Goal: Task Accomplishment & Management: Complete application form

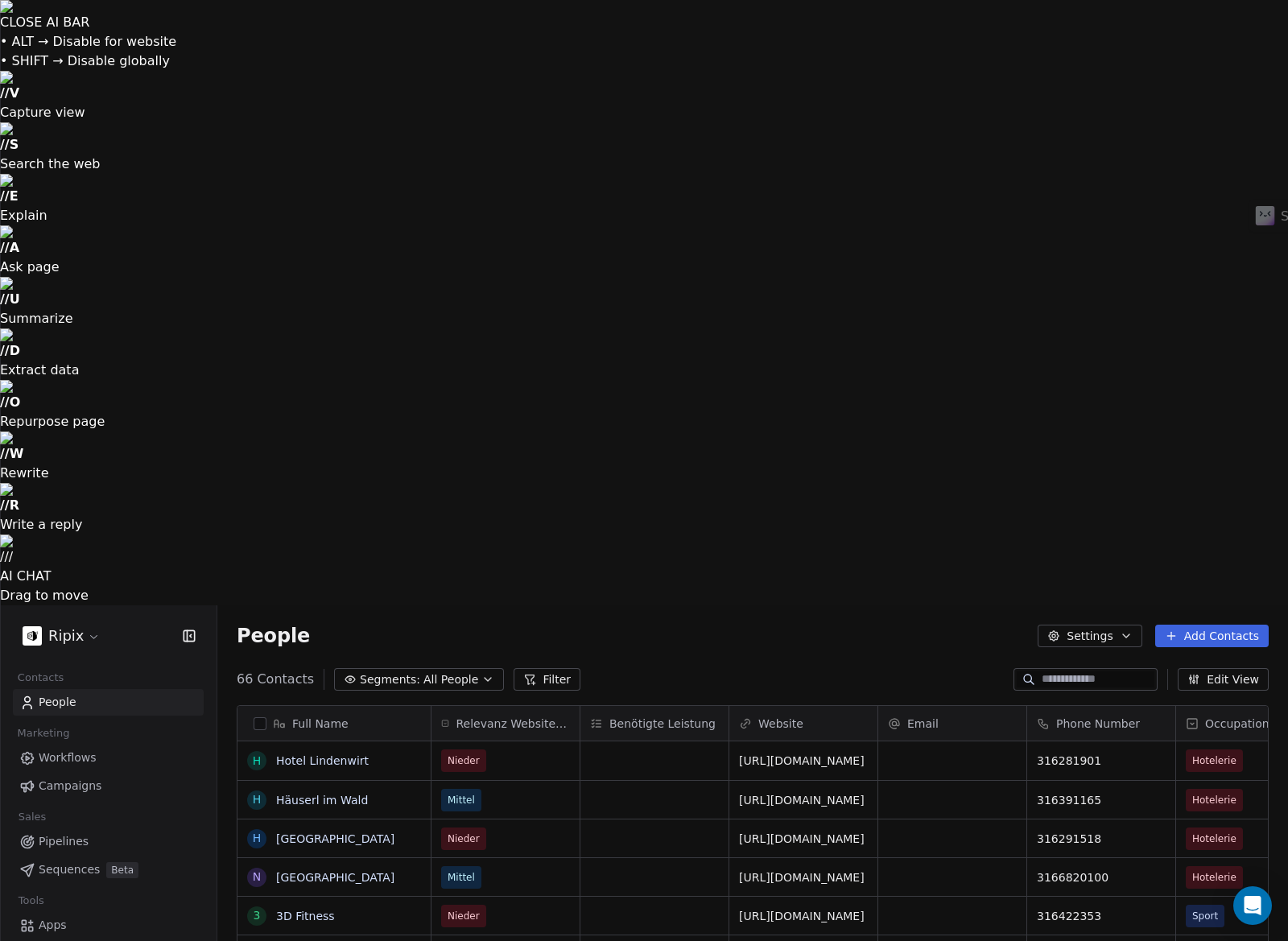
scroll to position [829, 1071]
click at [60, 24] on html "CLOSE AI BAR • ALT → Disable for website • SHIFT → Disable globally // V Captur…" at bounding box center [644, 773] width 1288 height 1547
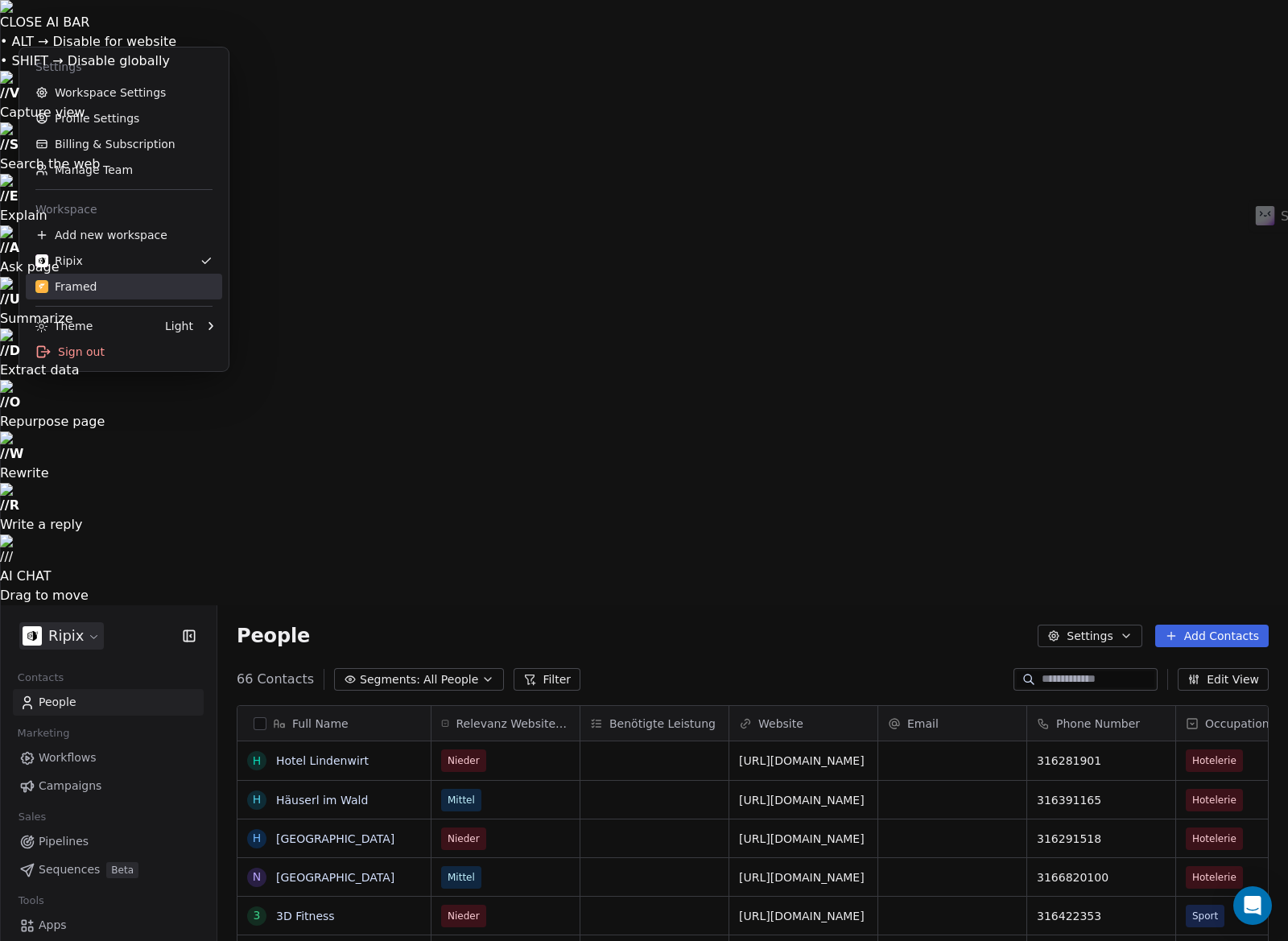
click at [89, 281] on div "Framed" at bounding box center [66, 287] width 62 height 16
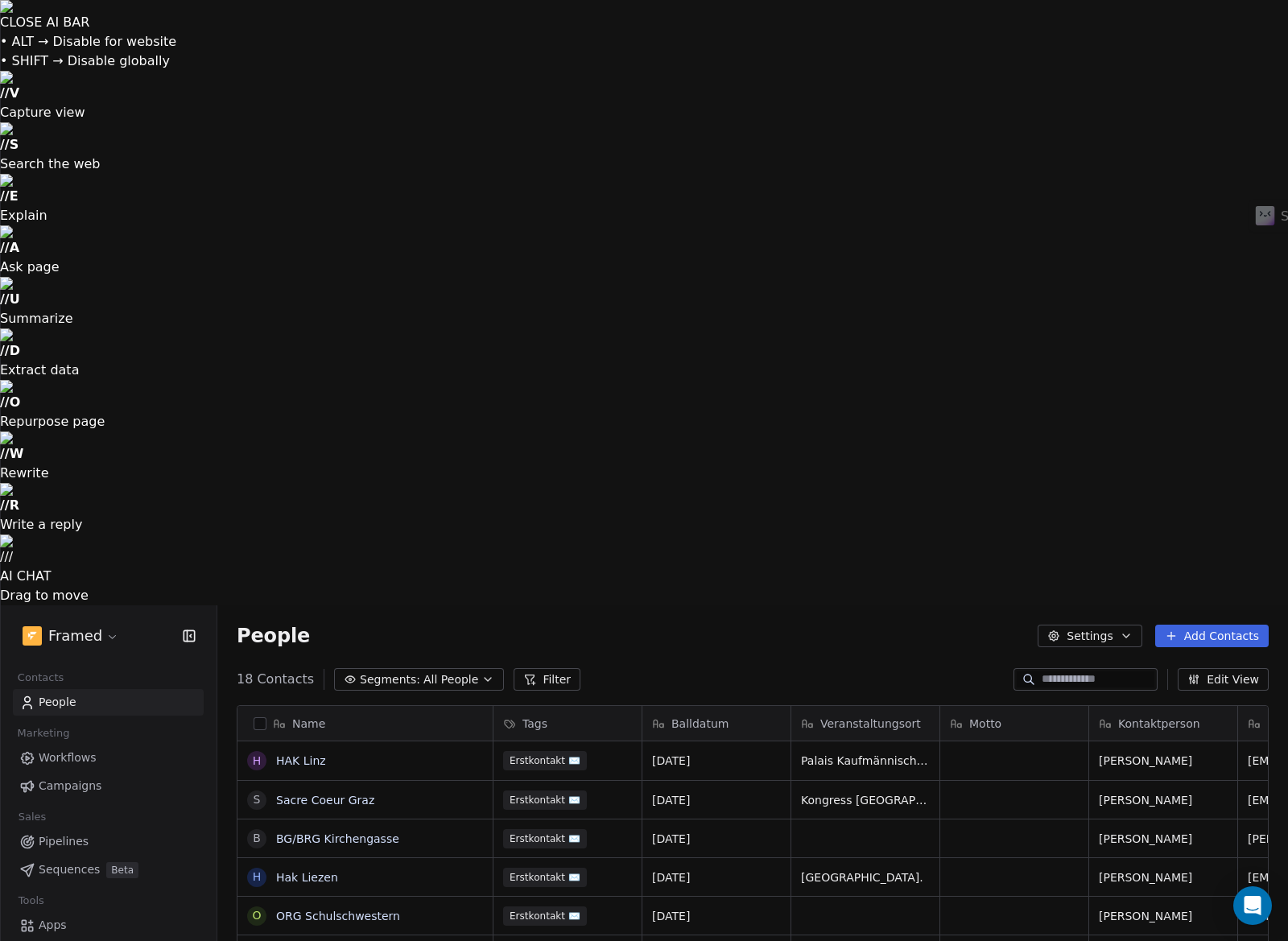
scroll to position [829, 1071]
click at [76, 27] on html "CLOSE AI BAR • ALT → Disable for website • SHIFT → Disable globally // V Captur…" at bounding box center [644, 773] width 1288 height 1547
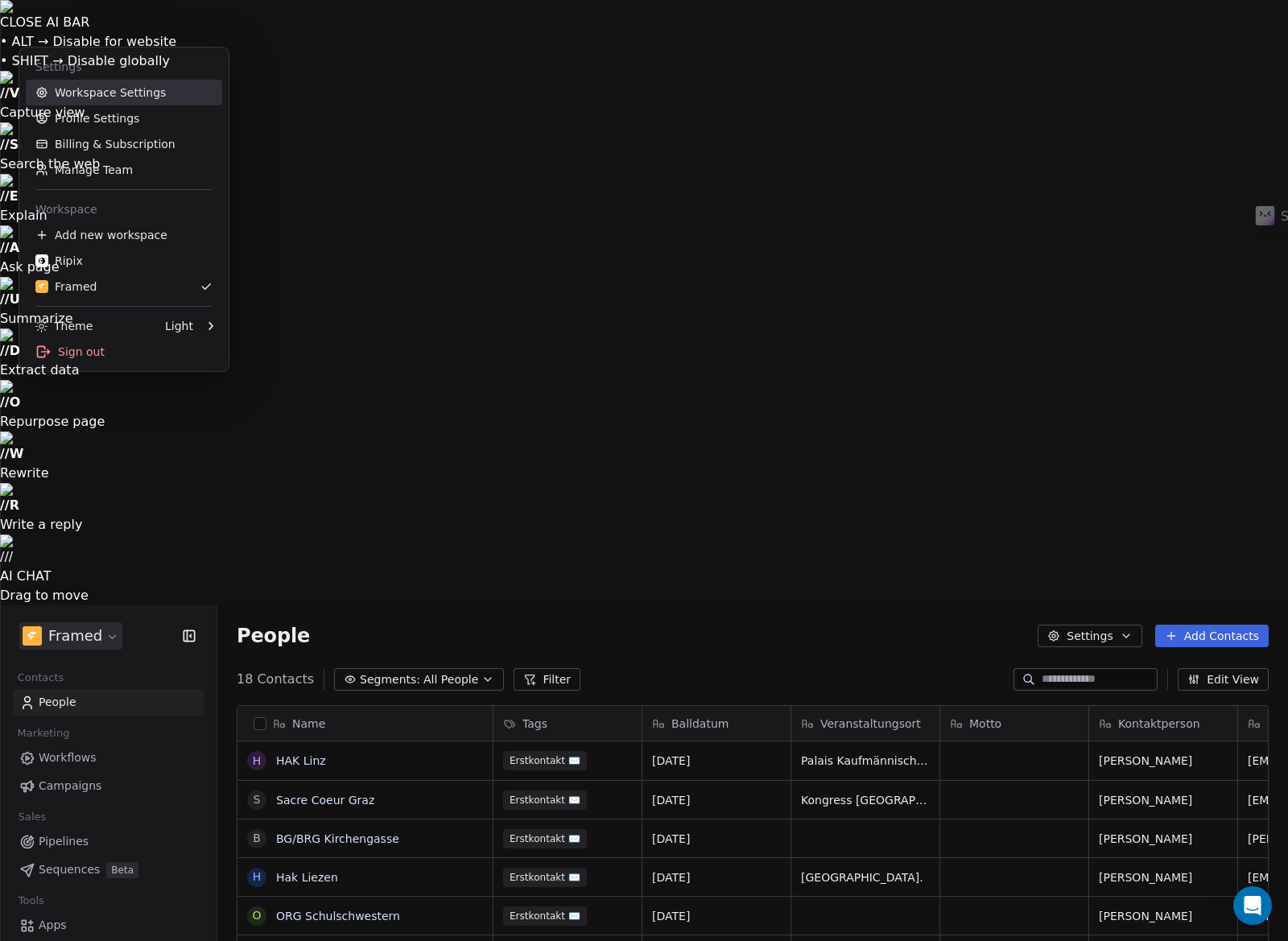
click at [93, 95] on link "Workspace Settings" at bounding box center [124, 92] width 197 height 26
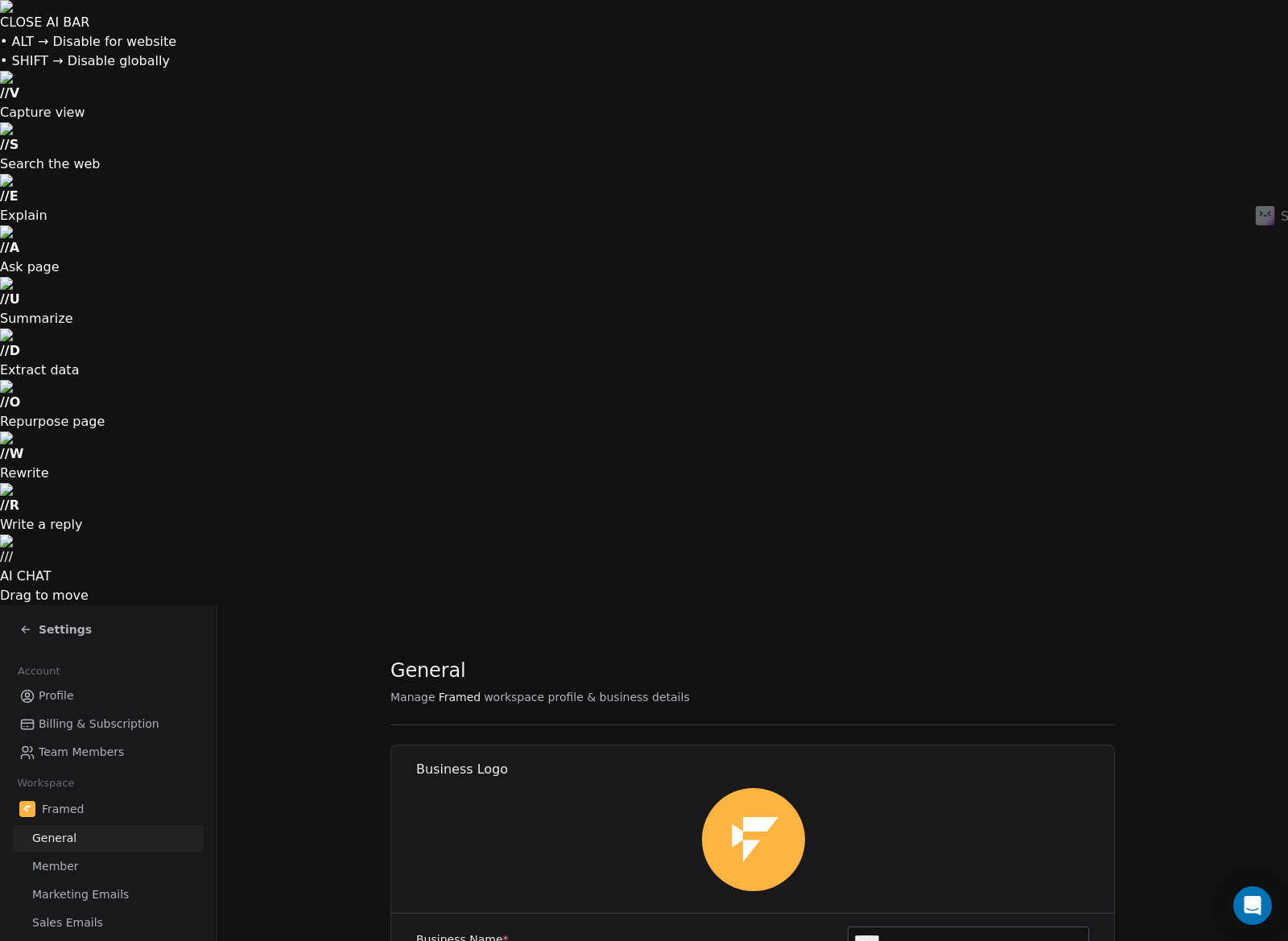
click at [65, 688] on span "Profile" at bounding box center [56, 696] width 35 height 17
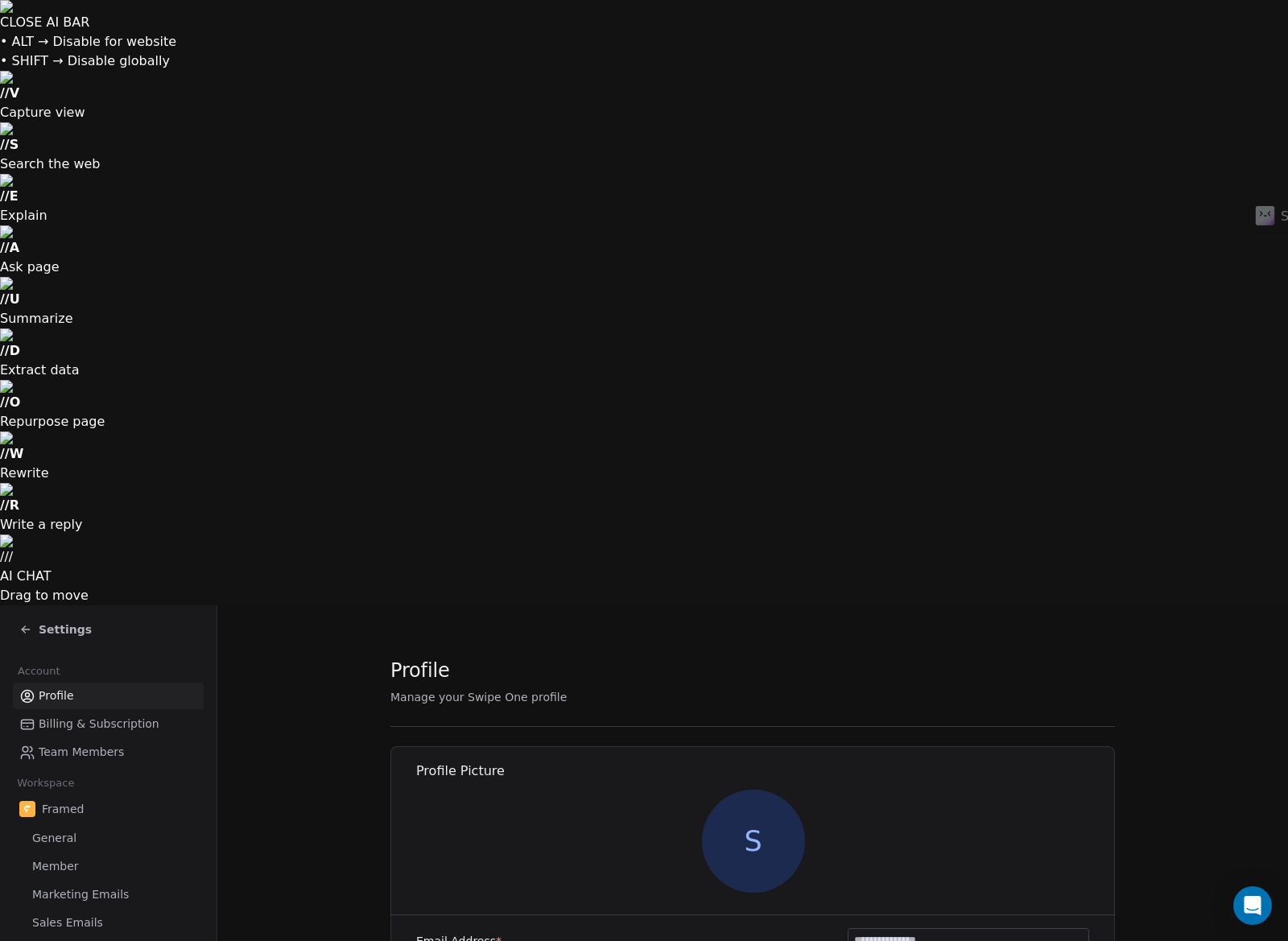
click at [107, 716] on span "Billing & Subscription" at bounding box center [98, 725] width 121 height 17
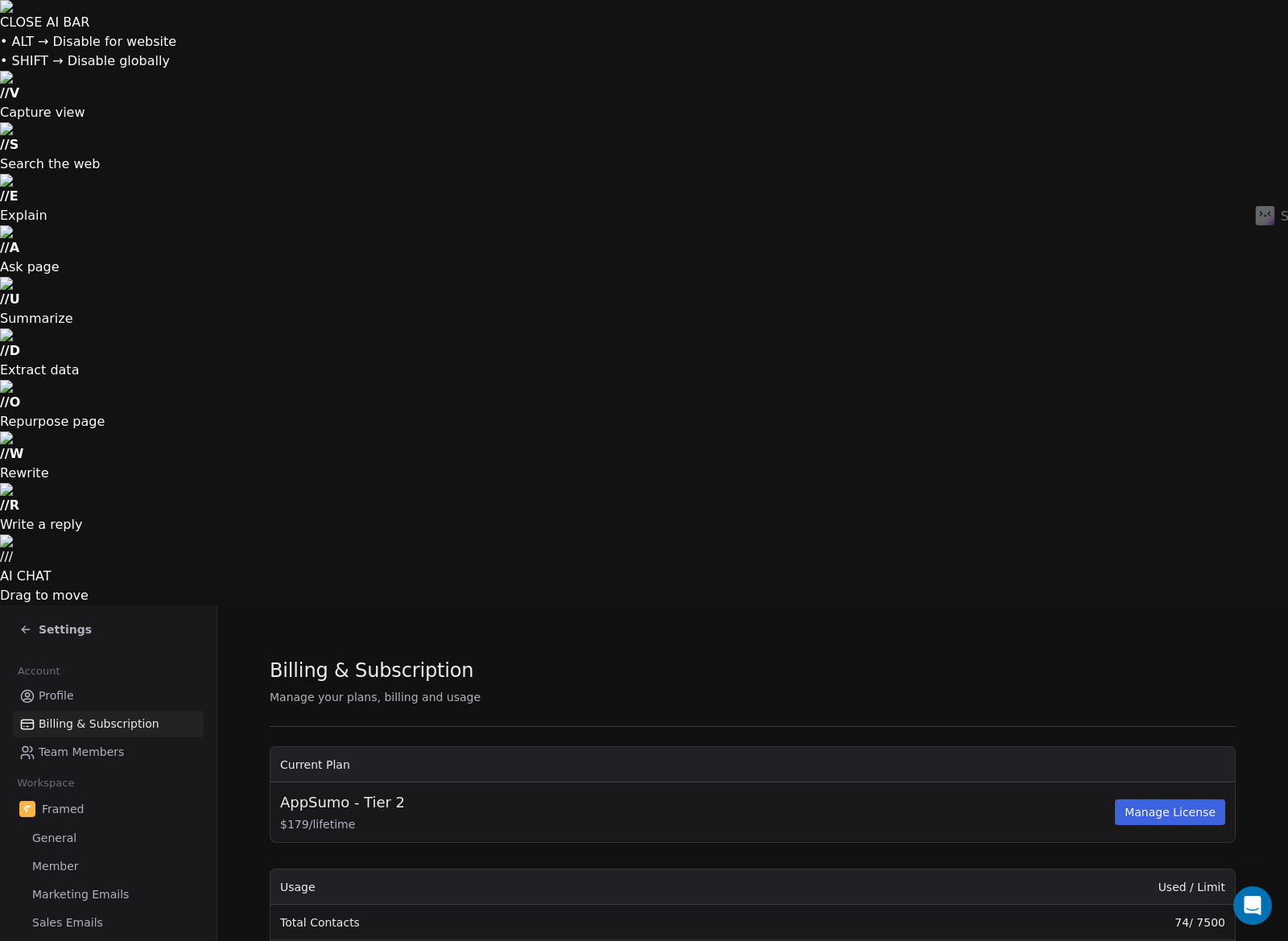
click at [103, 744] on span "Team Members" at bounding box center [81, 753] width 86 height 17
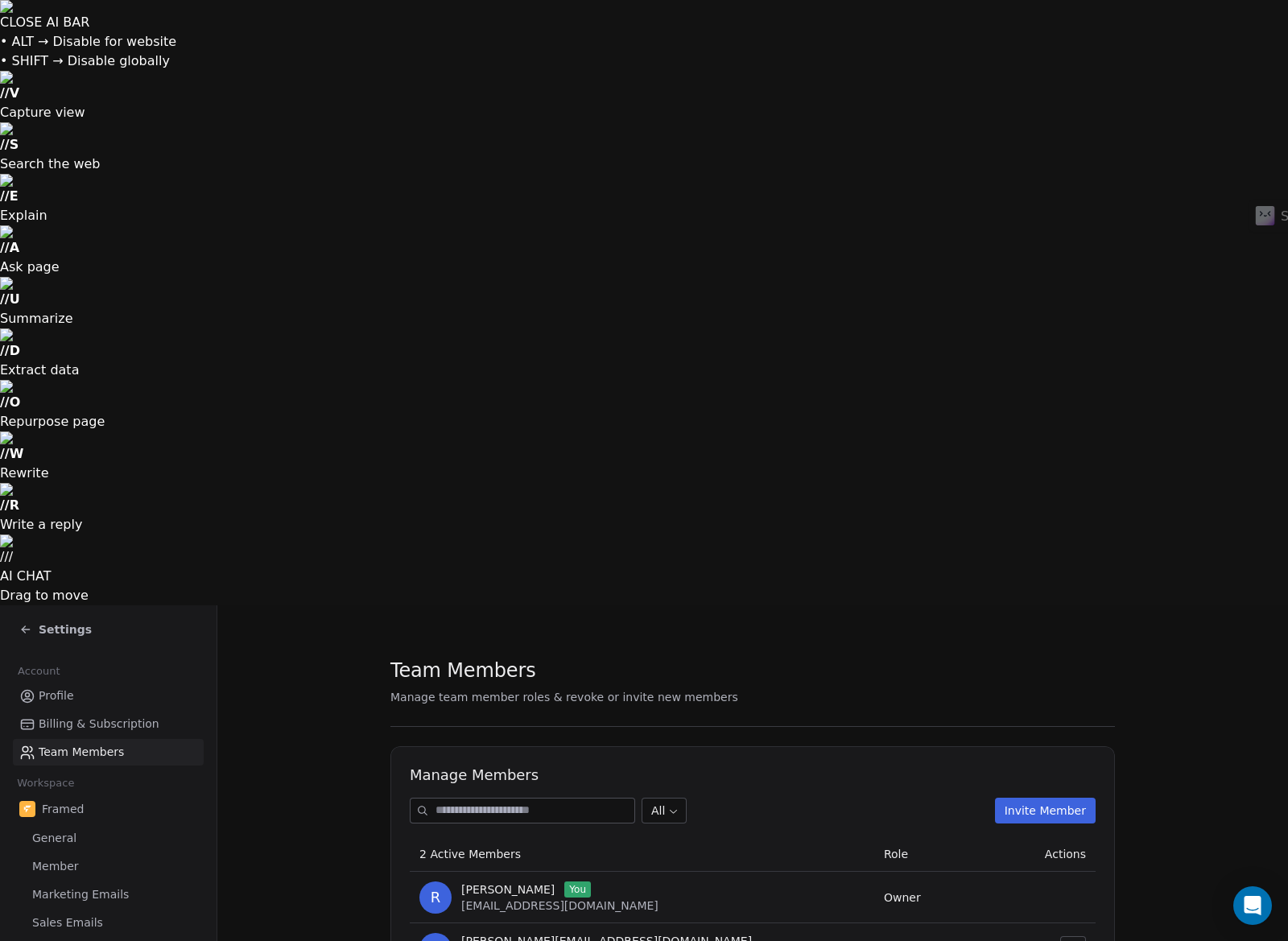
click at [98, 711] on link "Billing & Subscription" at bounding box center [108, 724] width 191 height 27
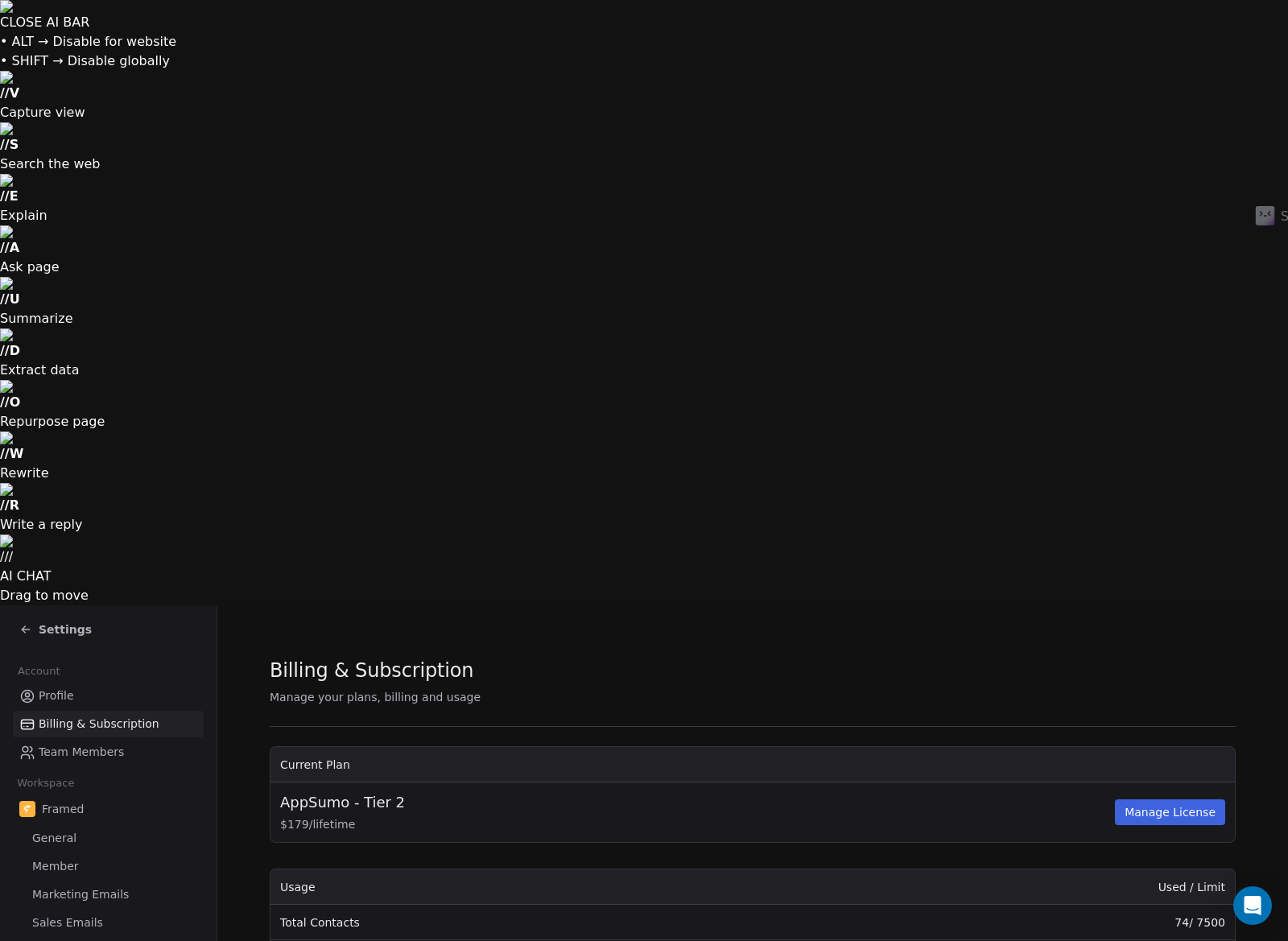
click at [92, 744] on span "Team Members" at bounding box center [81, 753] width 86 height 17
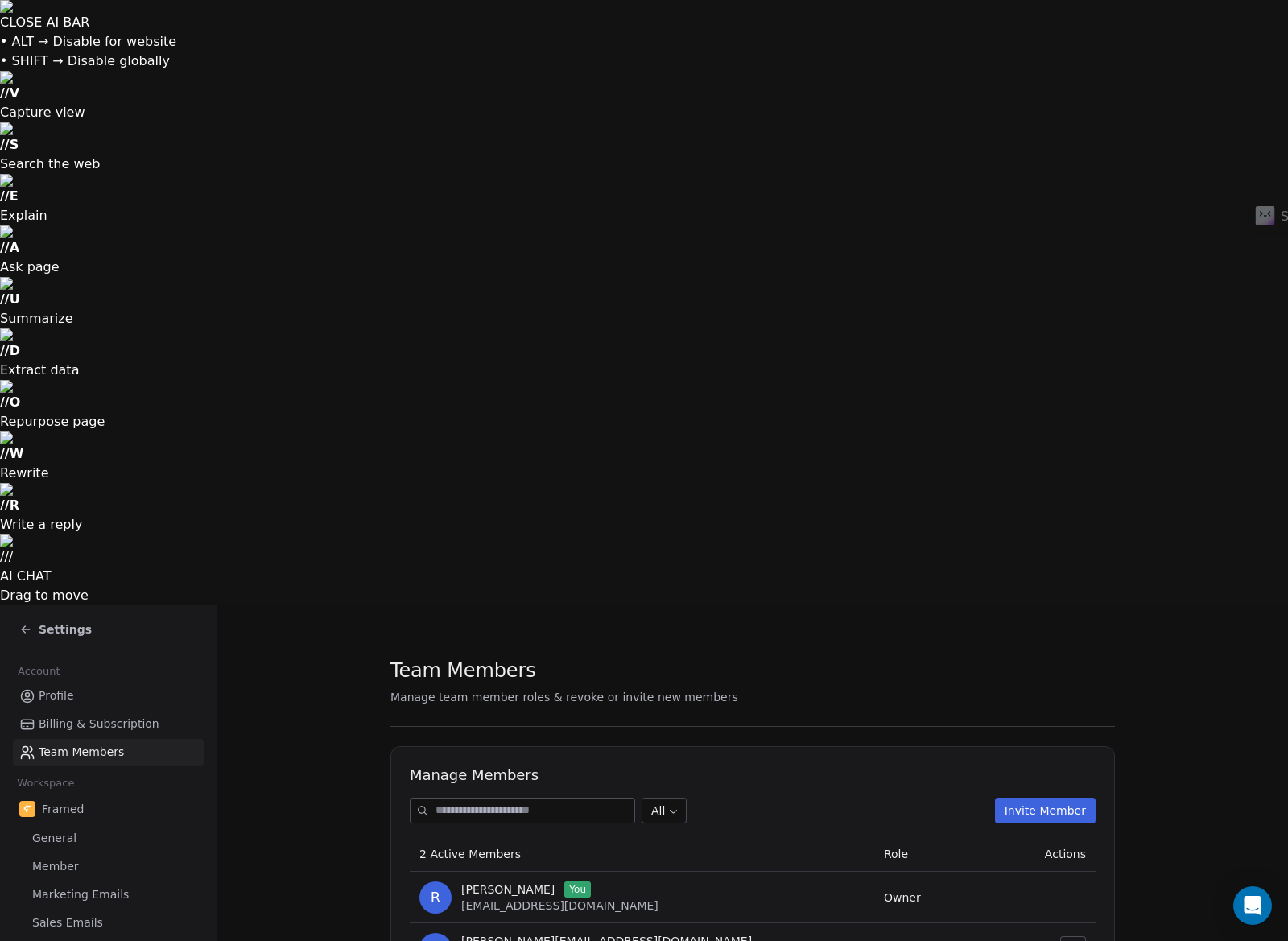
click at [72, 795] on div "Framed" at bounding box center [108, 809] width 191 height 29
click at [65, 831] on span "General" at bounding box center [55, 839] width 44 height 17
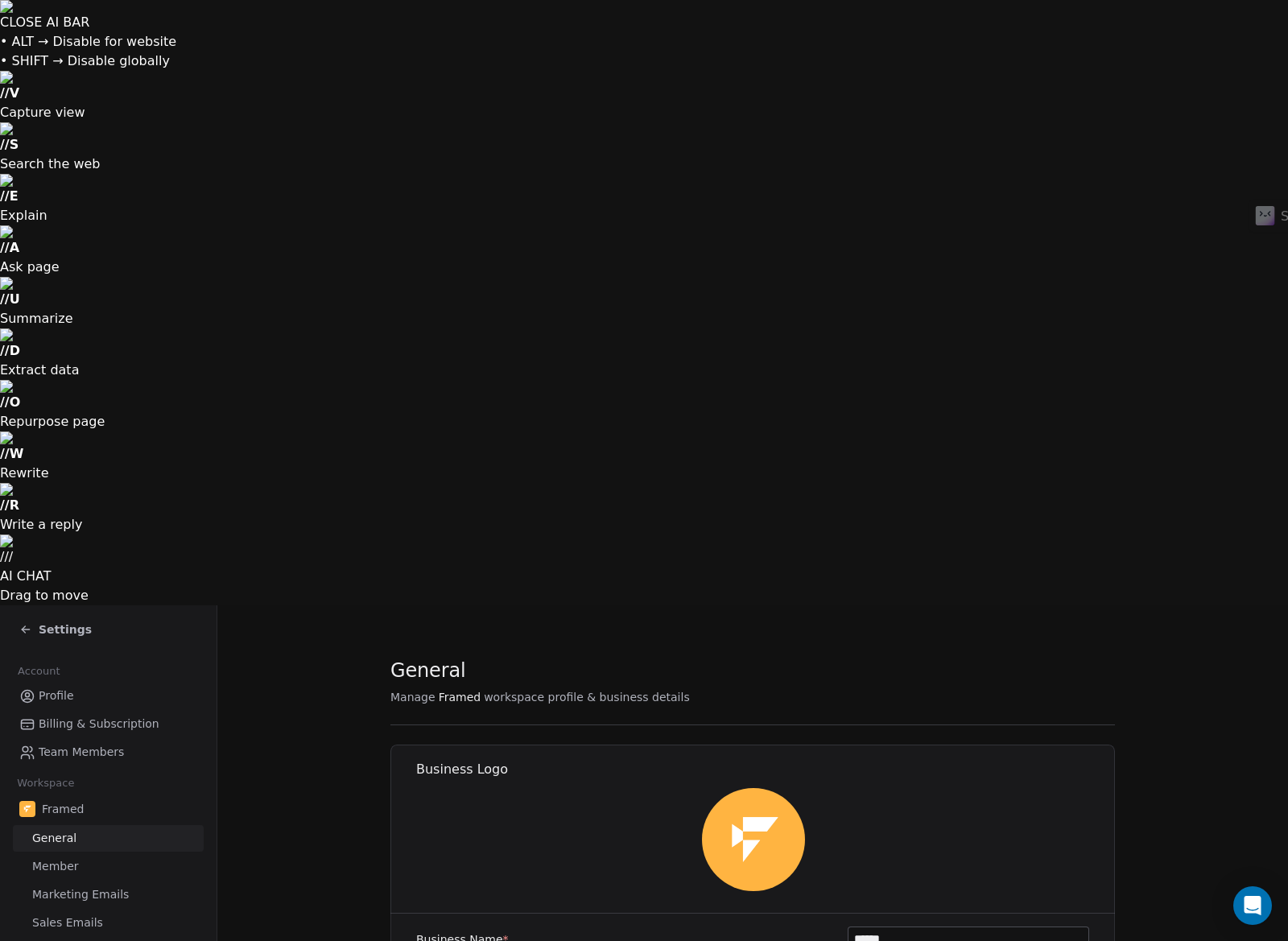
click at [68, 858] on span "Member" at bounding box center [56, 867] width 47 height 17
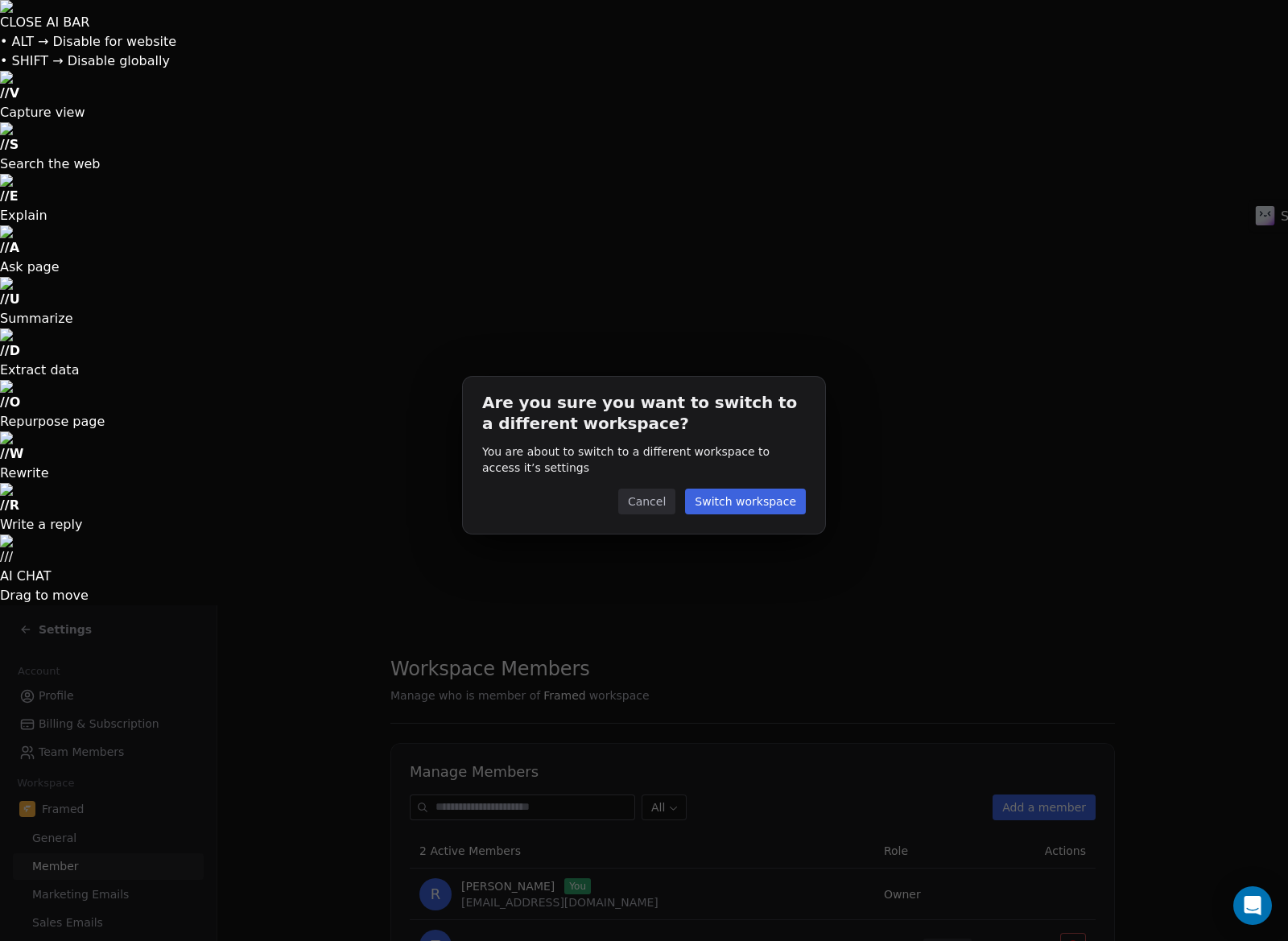
click at [764, 509] on button "Switch workspace" at bounding box center [745, 501] width 121 height 26
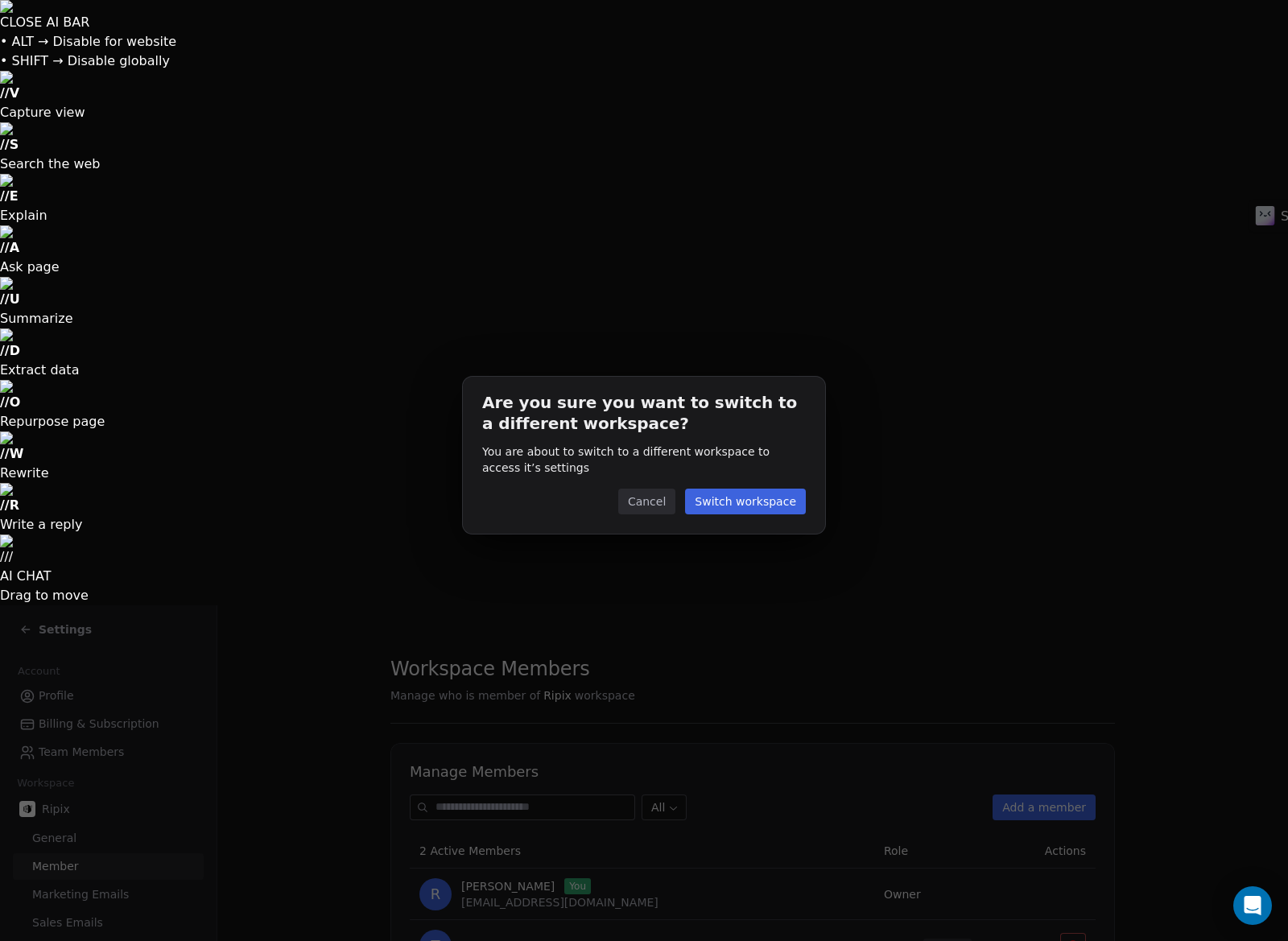
click at [756, 501] on button "Switch workspace" at bounding box center [745, 501] width 121 height 26
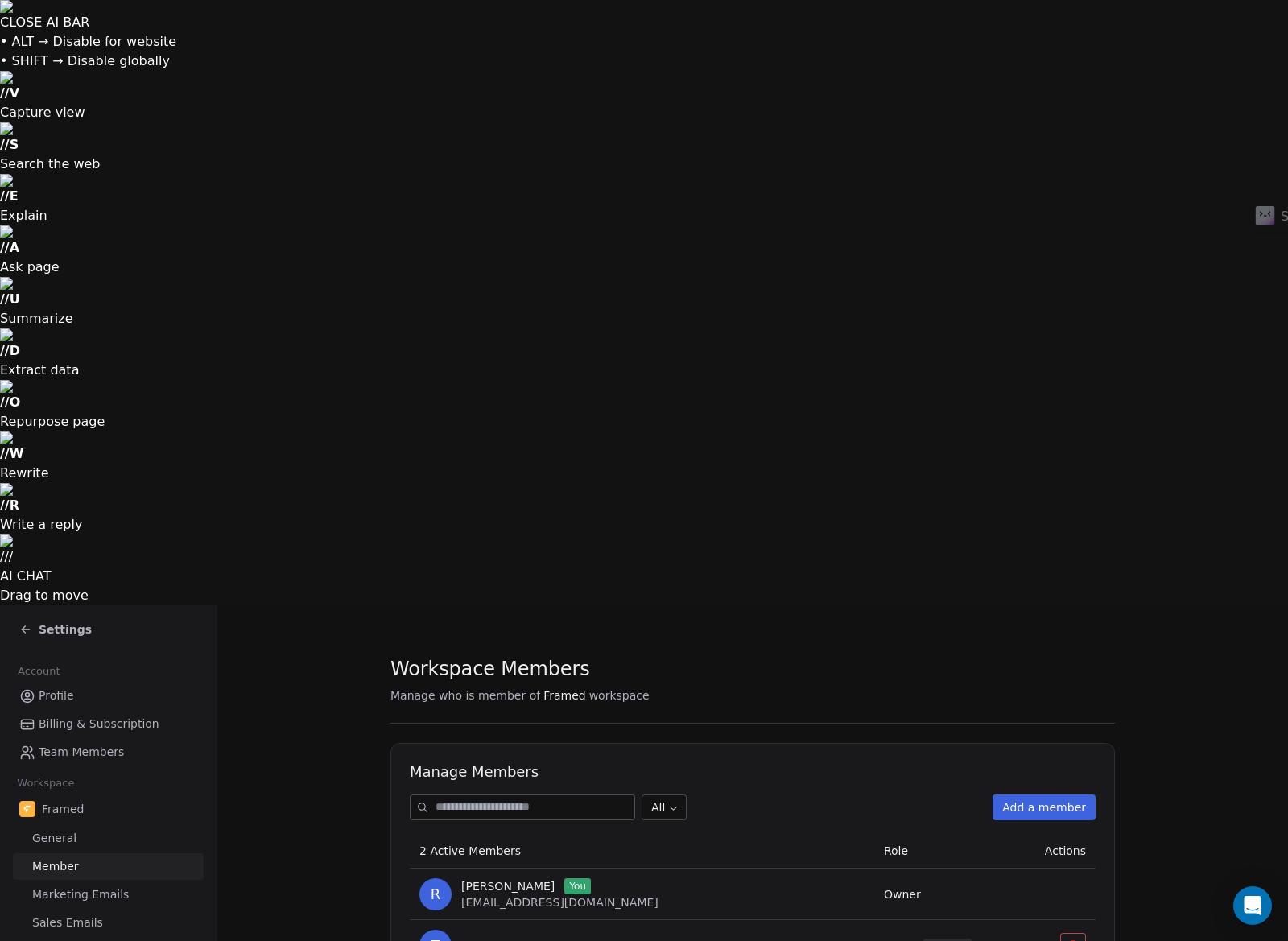
click at [74, 683] on link "Profile" at bounding box center [108, 695] width 191 height 27
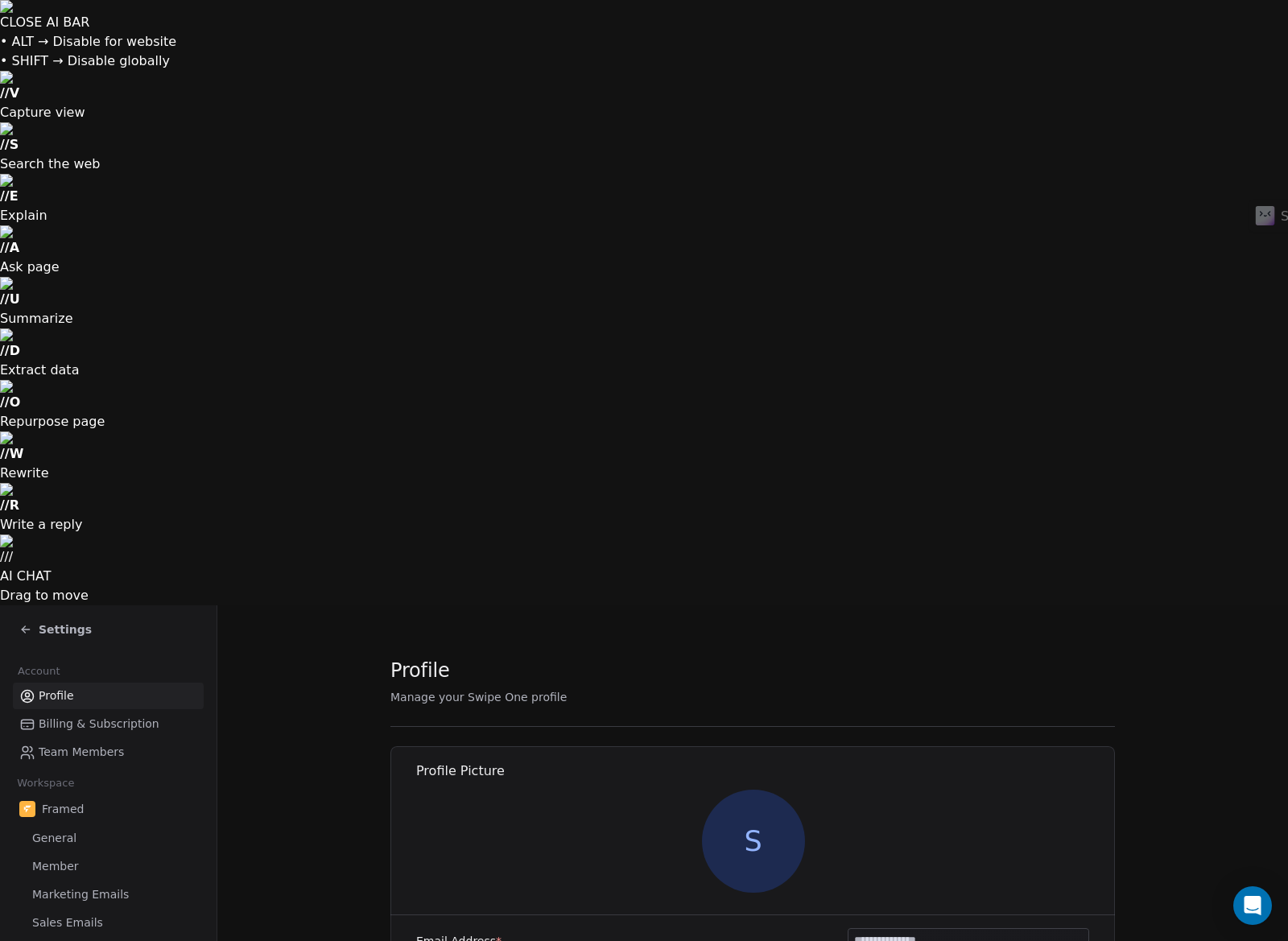
click at [15, 606] on div "Settings" at bounding box center [108, 630] width 216 height 48
click at [18, 606] on div "Settings" at bounding box center [108, 630] width 216 height 48
click at [24, 624] on icon at bounding box center [26, 630] width 13 height 13
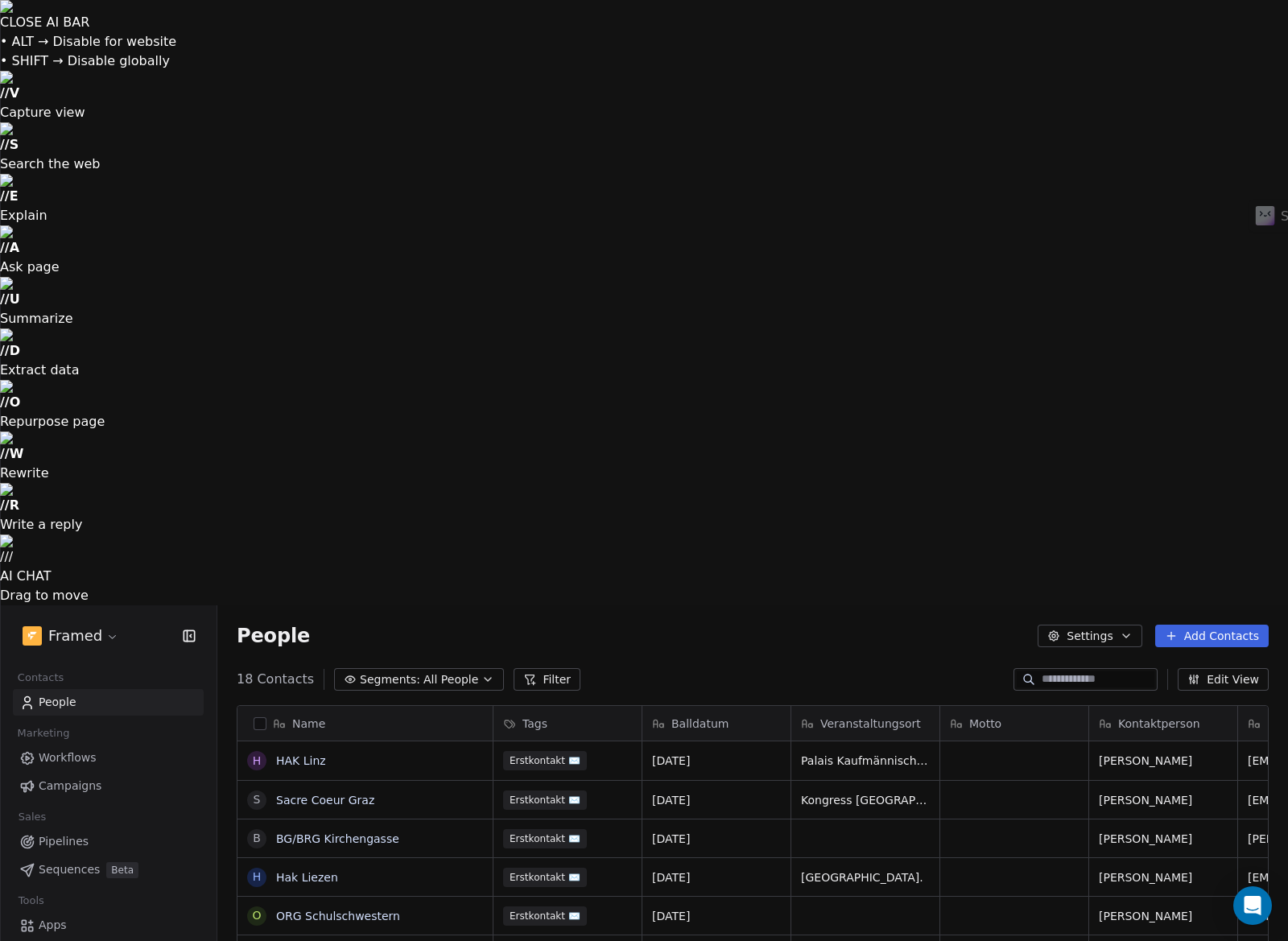
scroll to position [829, 1071]
click at [86, 689] on link "People" at bounding box center [108, 702] width 191 height 27
click at [1089, 624] on button "Settings" at bounding box center [1089, 636] width 103 height 22
click at [1098, 38] on html "CLOSE AI BAR • ALT → Disable for website • SHIFT → Disable globally // V Captur…" at bounding box center [644, 773] width 1288 height 1547
click at [1196, 624] on button "Add Contacts" at bounding box center [1212, 636] width 114 height 22
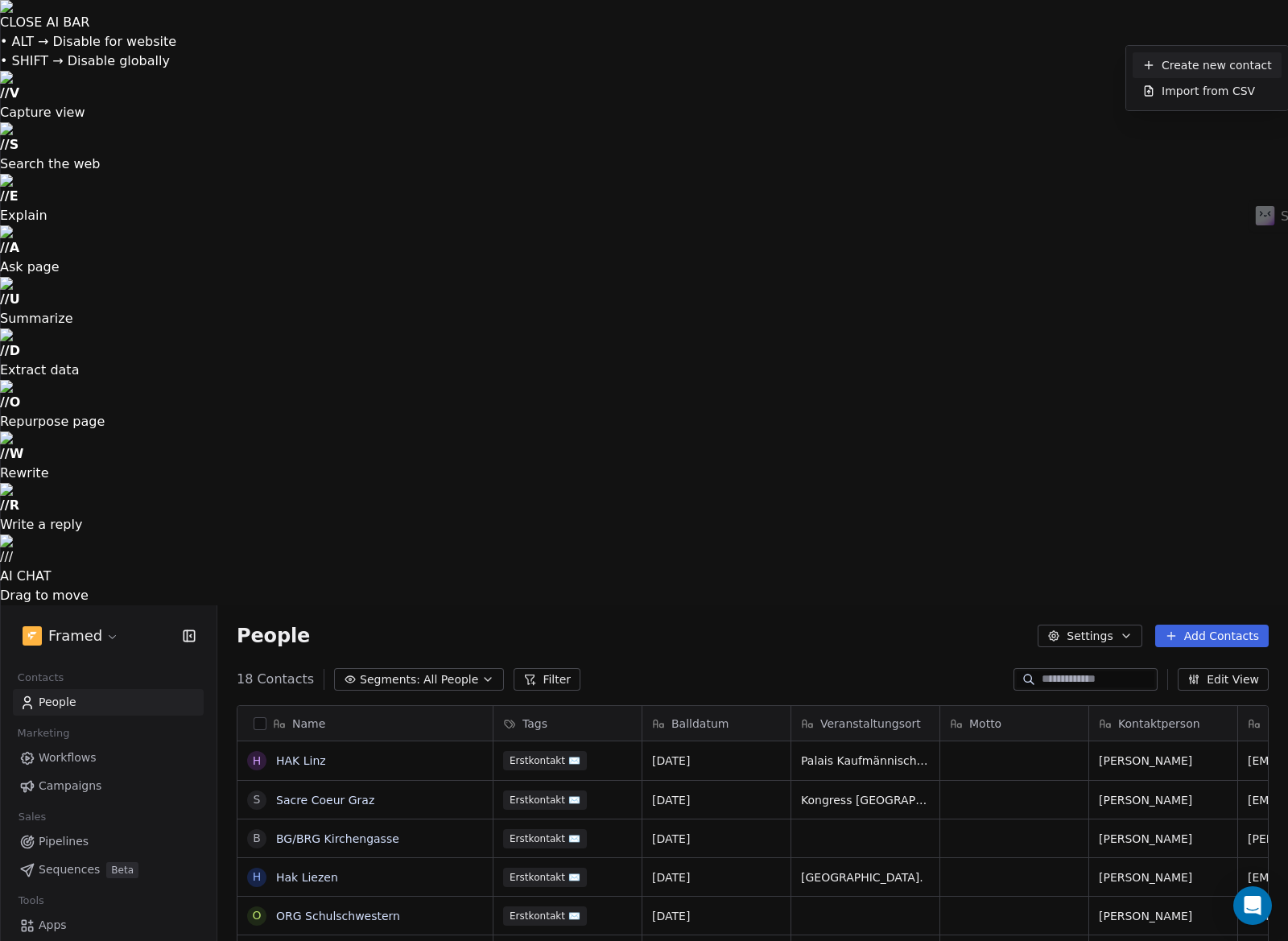
click at [1213, 66] on span "Create new contact" at bounding box center [1216, 66] width 110 height 17
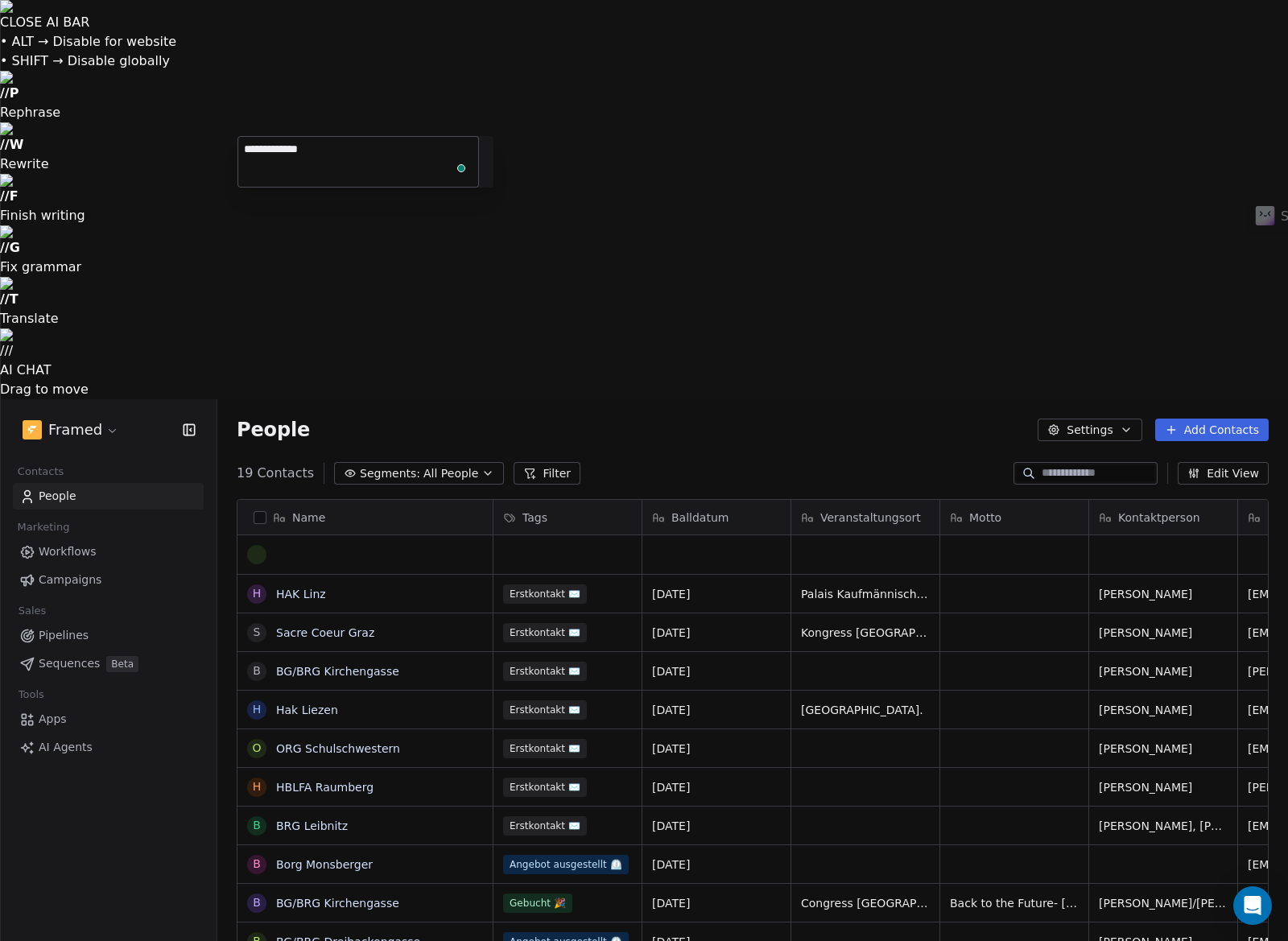
type textarea "**********"
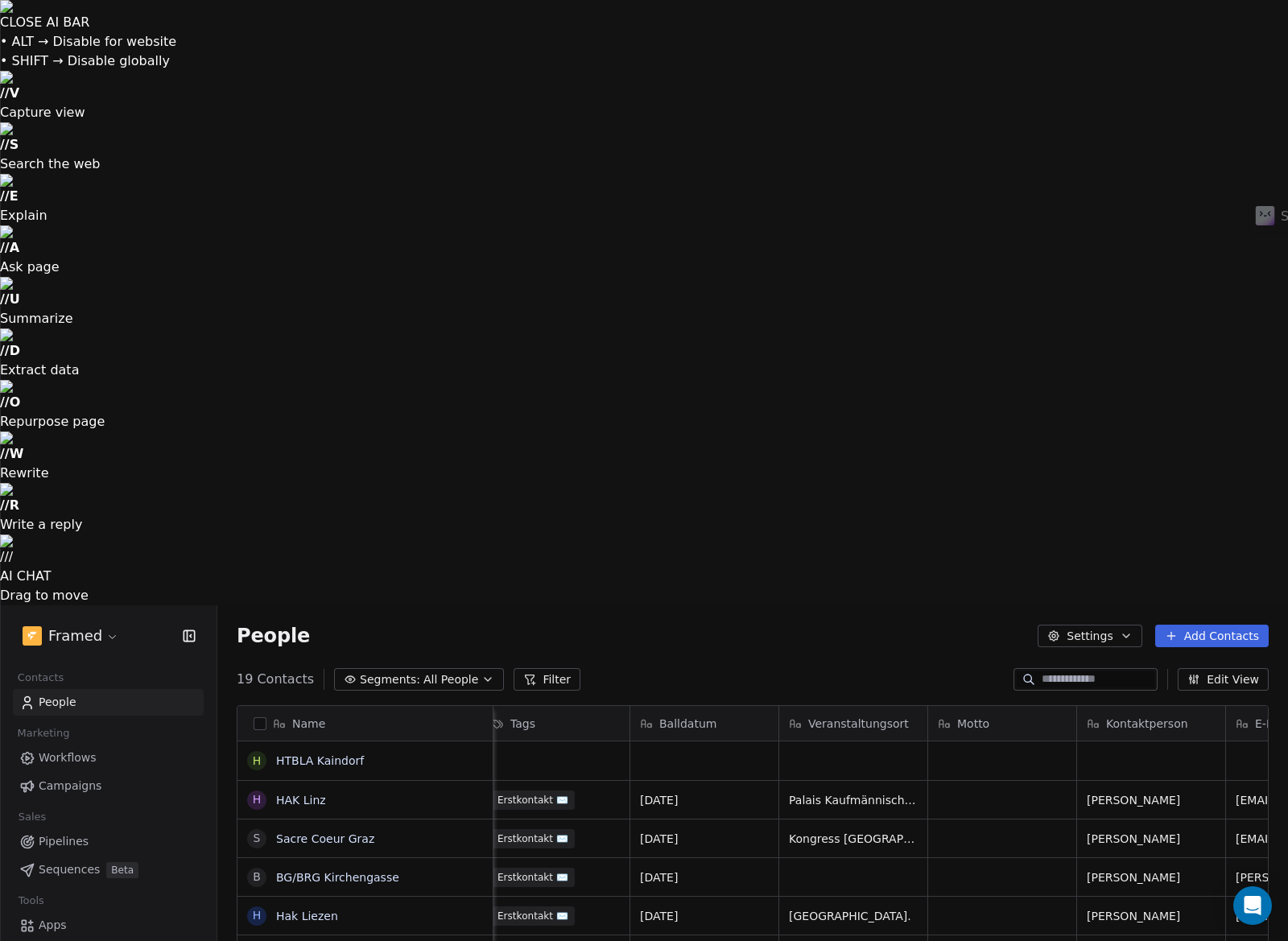
scroll to position [0, 0]
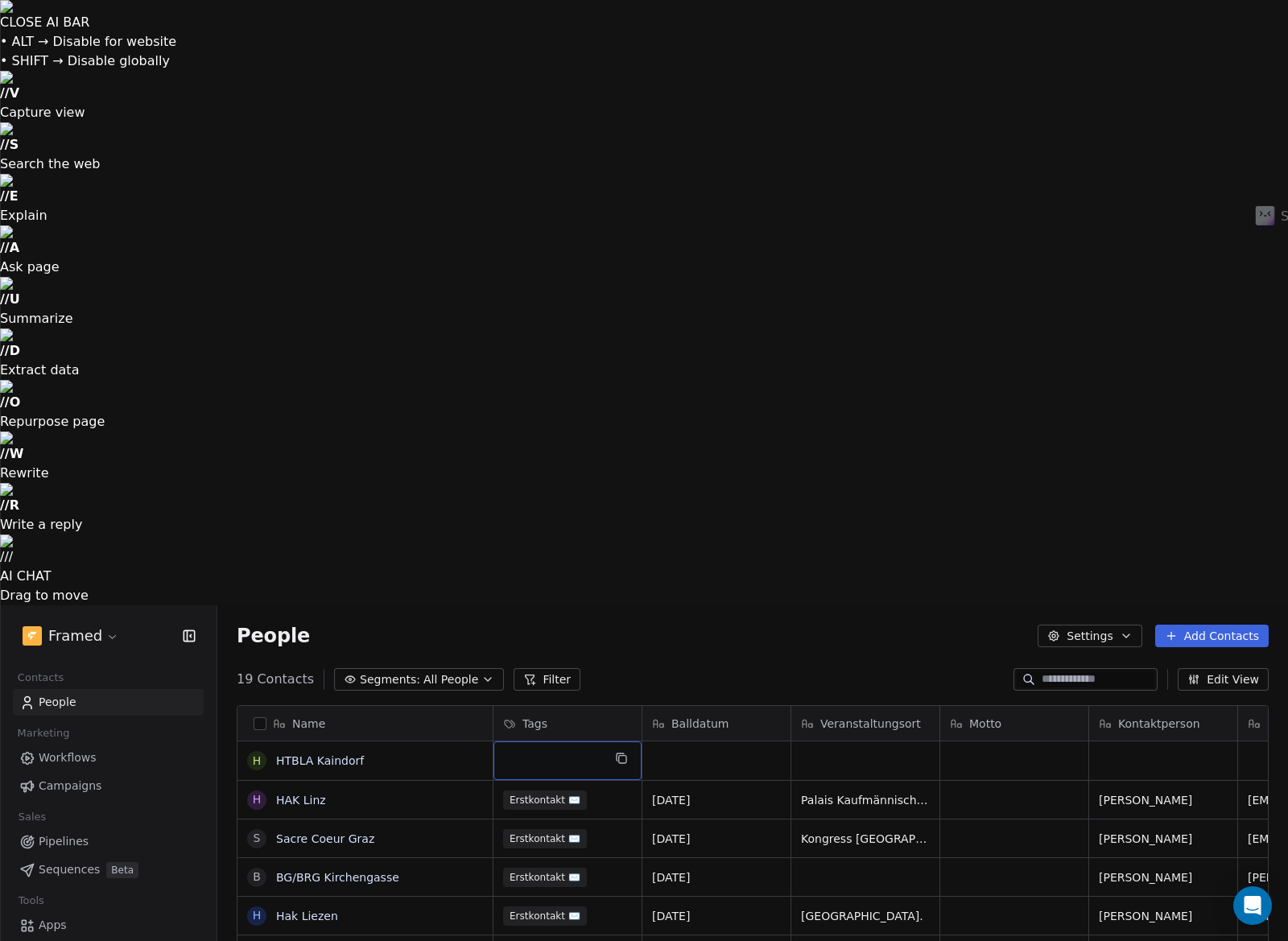
click at [601, 742] on div "grid" at bounding box center [567, 760] width 148 height 38
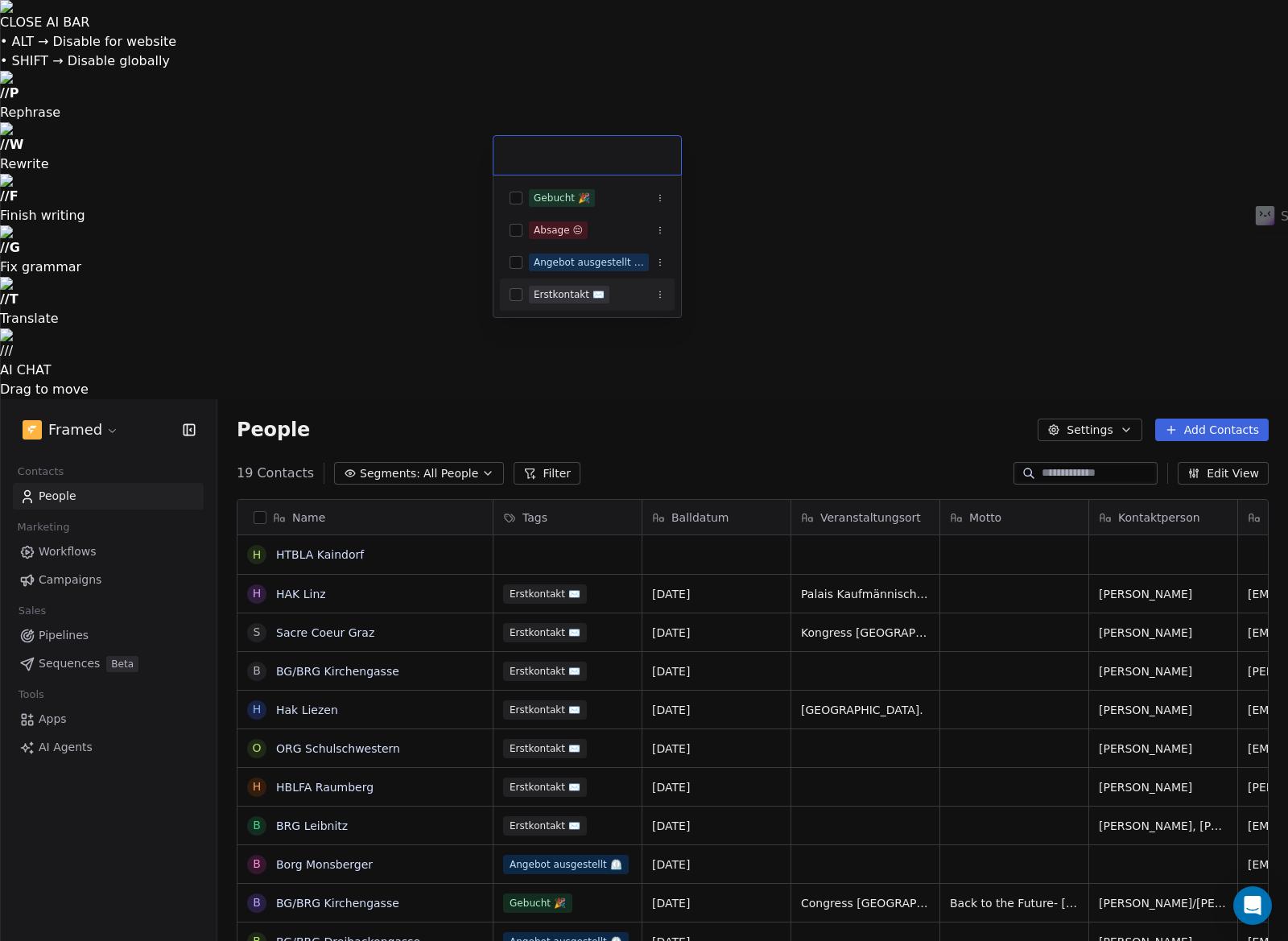
drag, startPoint x: 575, startPoint y: 287, endPoint x: 590, endPoint y: 279, distance: 17.0
click at [575, 287] on span "Erstkontakt ✉️" at bounding box center [569, 294] width 80 height 18
click at [734, 176] on html "CLOSE AI BAR • ALT → Disable for website • SHIFT → Disable globally // P Rephra…" at bounding box center [644, 670] width 1288 height 1340
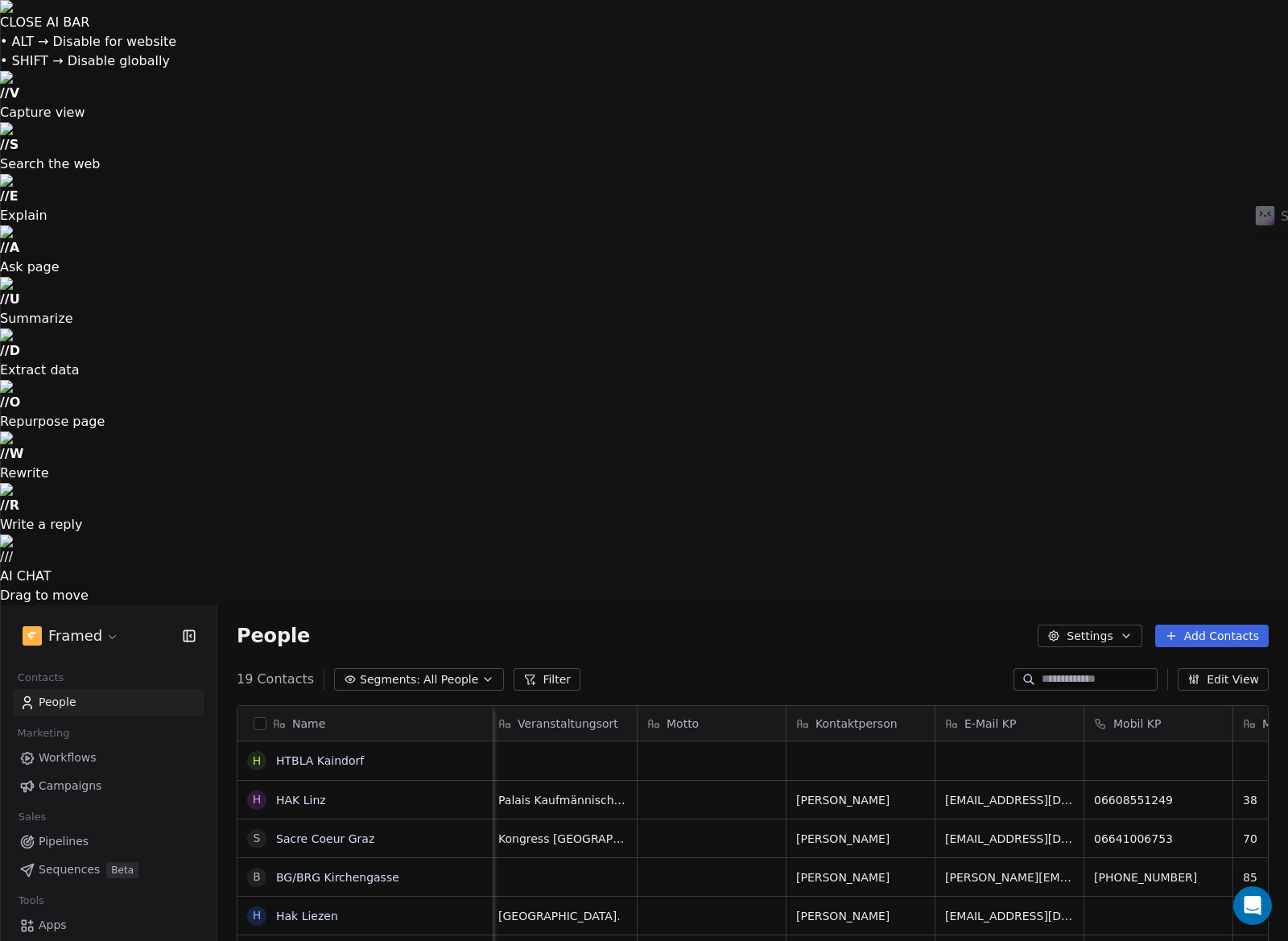
scroll to position [0, 377]
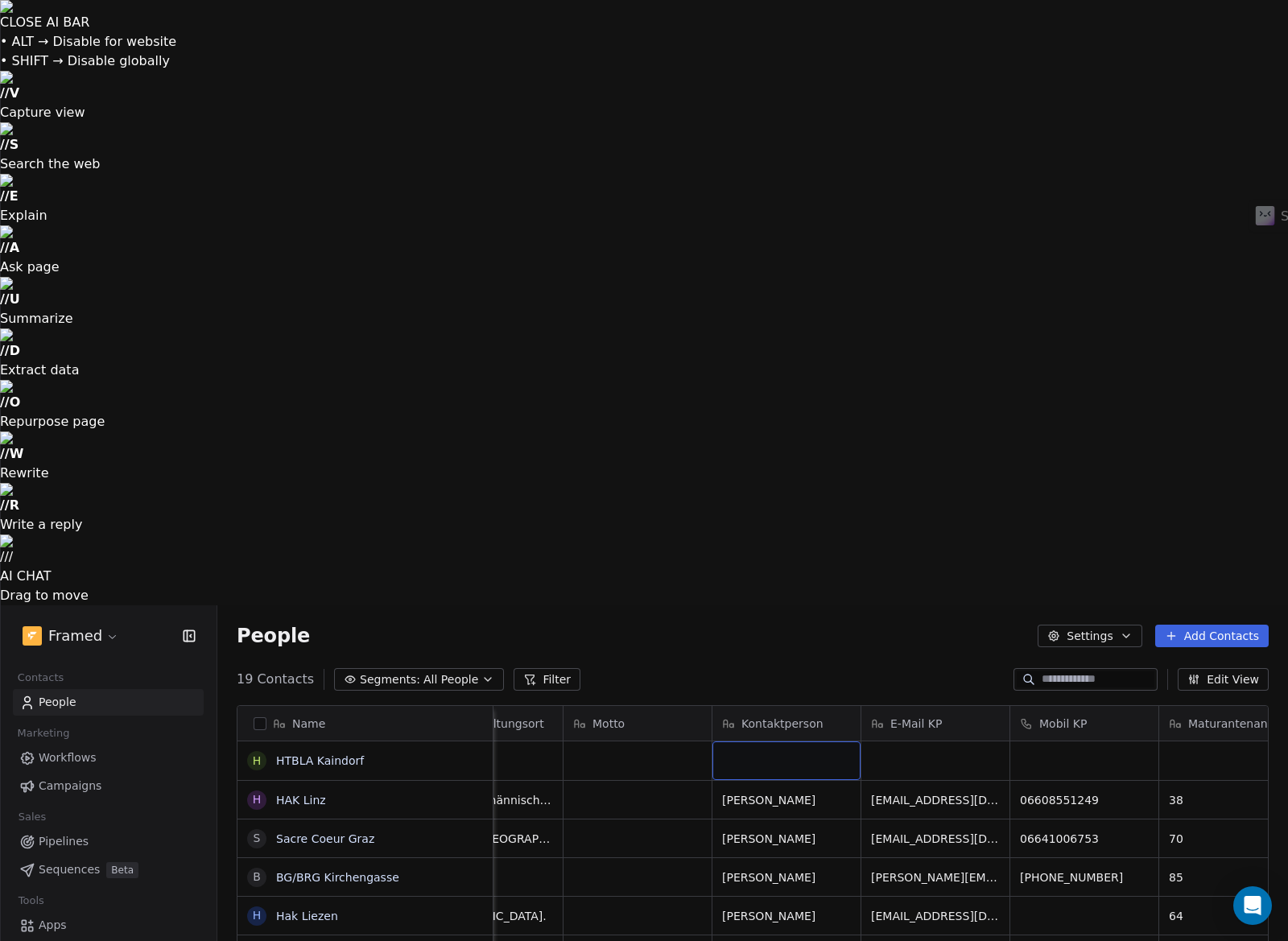
click at [817, 742] on div "grid" at bounding box center [786, 760] width 148 height 38
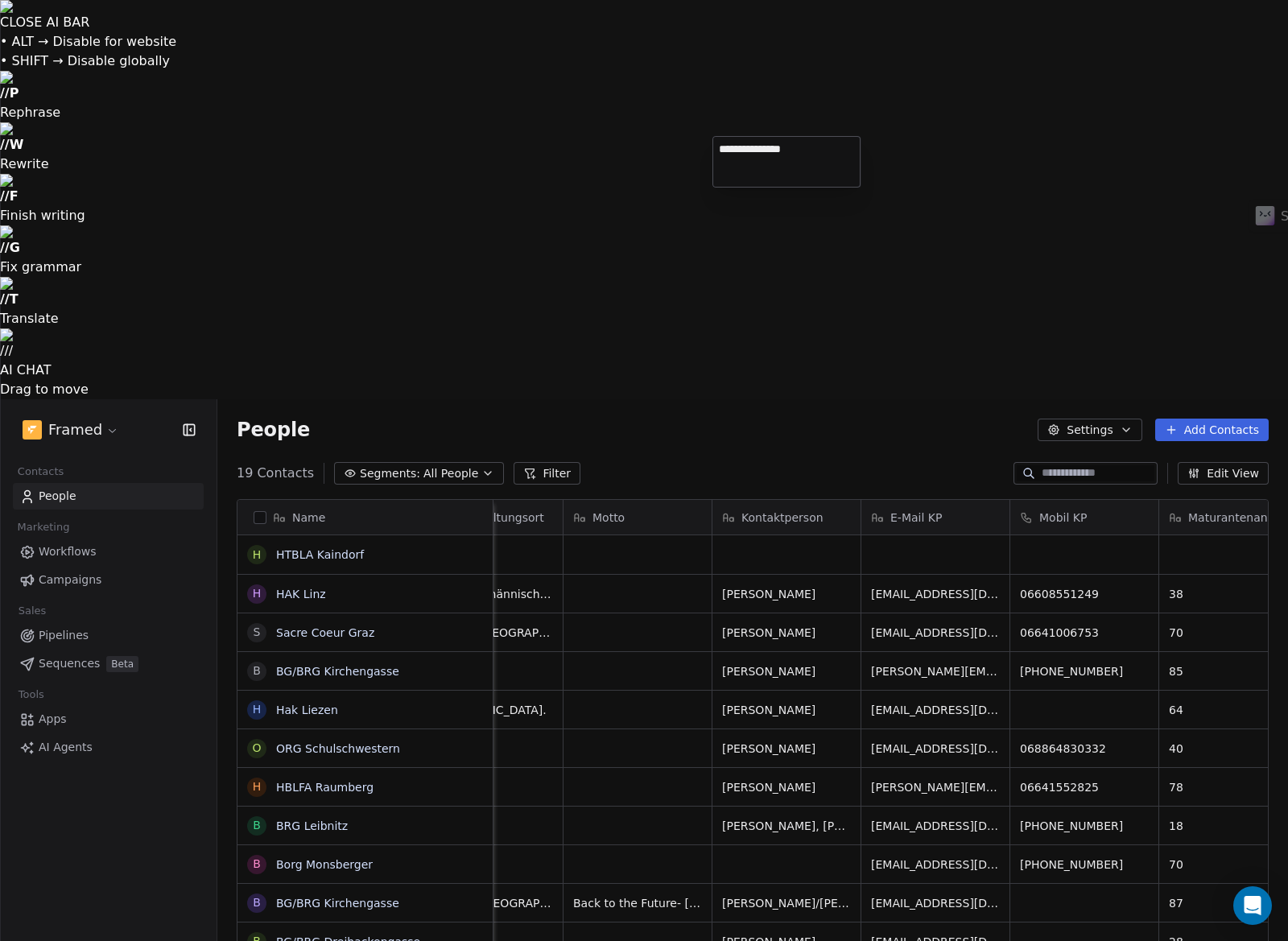
type textarea "**********"
click at [1063, 153] on html "CLOSE AI BAR • ALT → Disable for website • SHIFT → Disable globally // P Rephra…" at bounding box center [644, 670] width 1288 height 1340
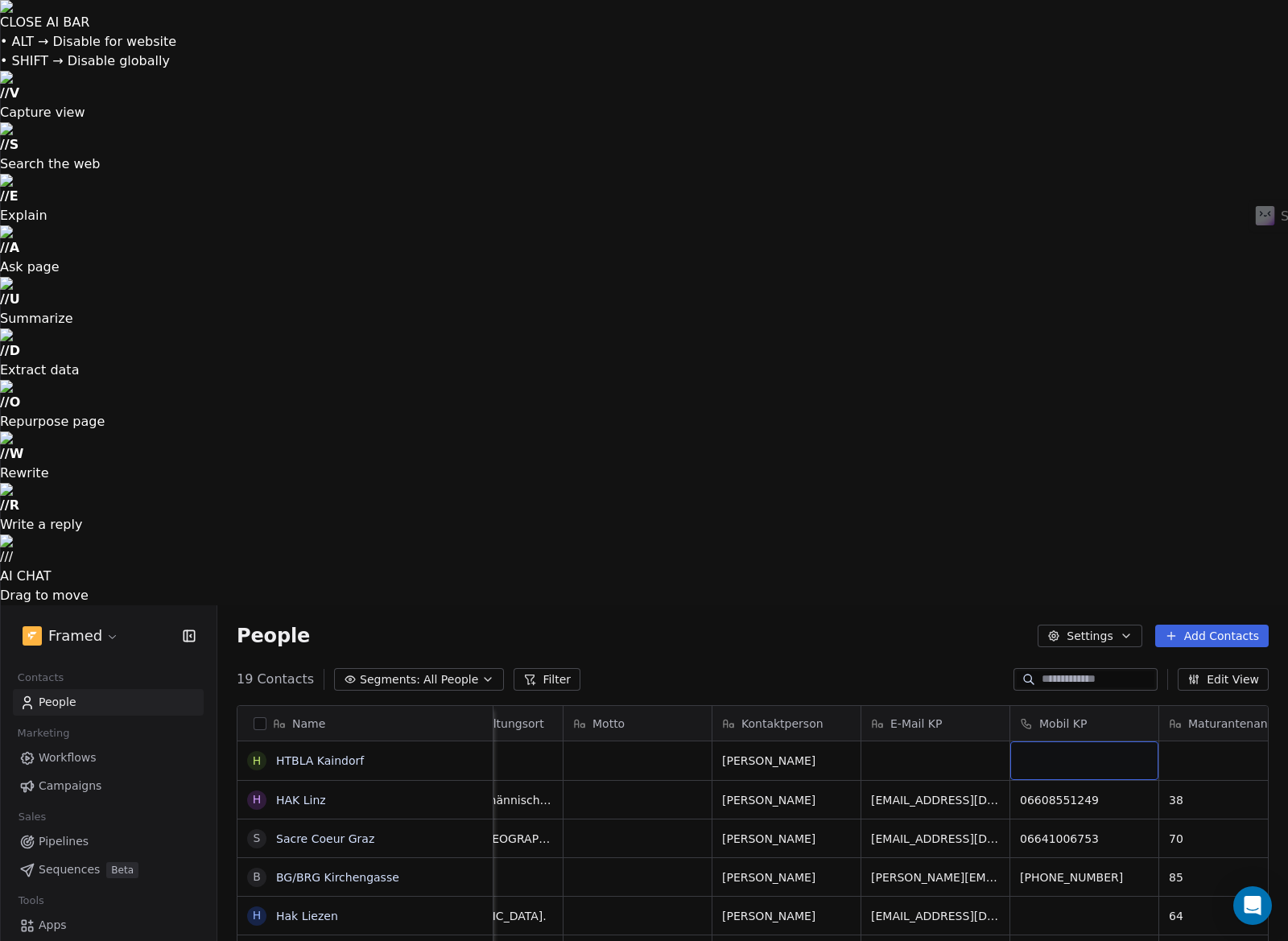
click at [1063, 742] on div "grid" at bounding box center [1084, 760] width 148 height 38
click at [1066, 742] on div "grid" at bounding box center [1084, 760] width 148 height 38
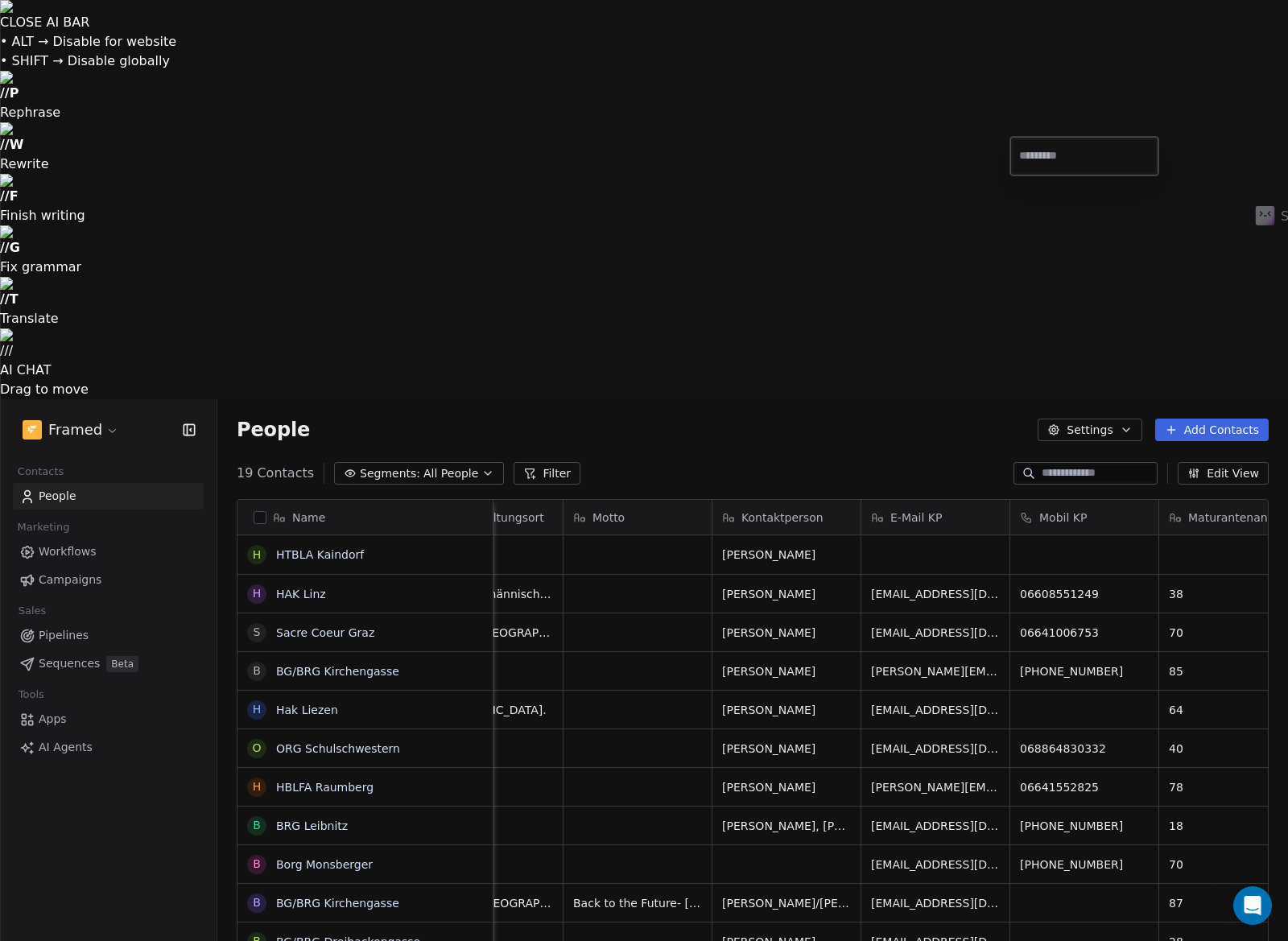
type input "**********"
click at [1220, 157] on html "CLOSE AI BAR • ALT → Disable for website • SHIFT → Disable globally // P Rephra…" at bounding box center [644, 670] width 1288 height 1340
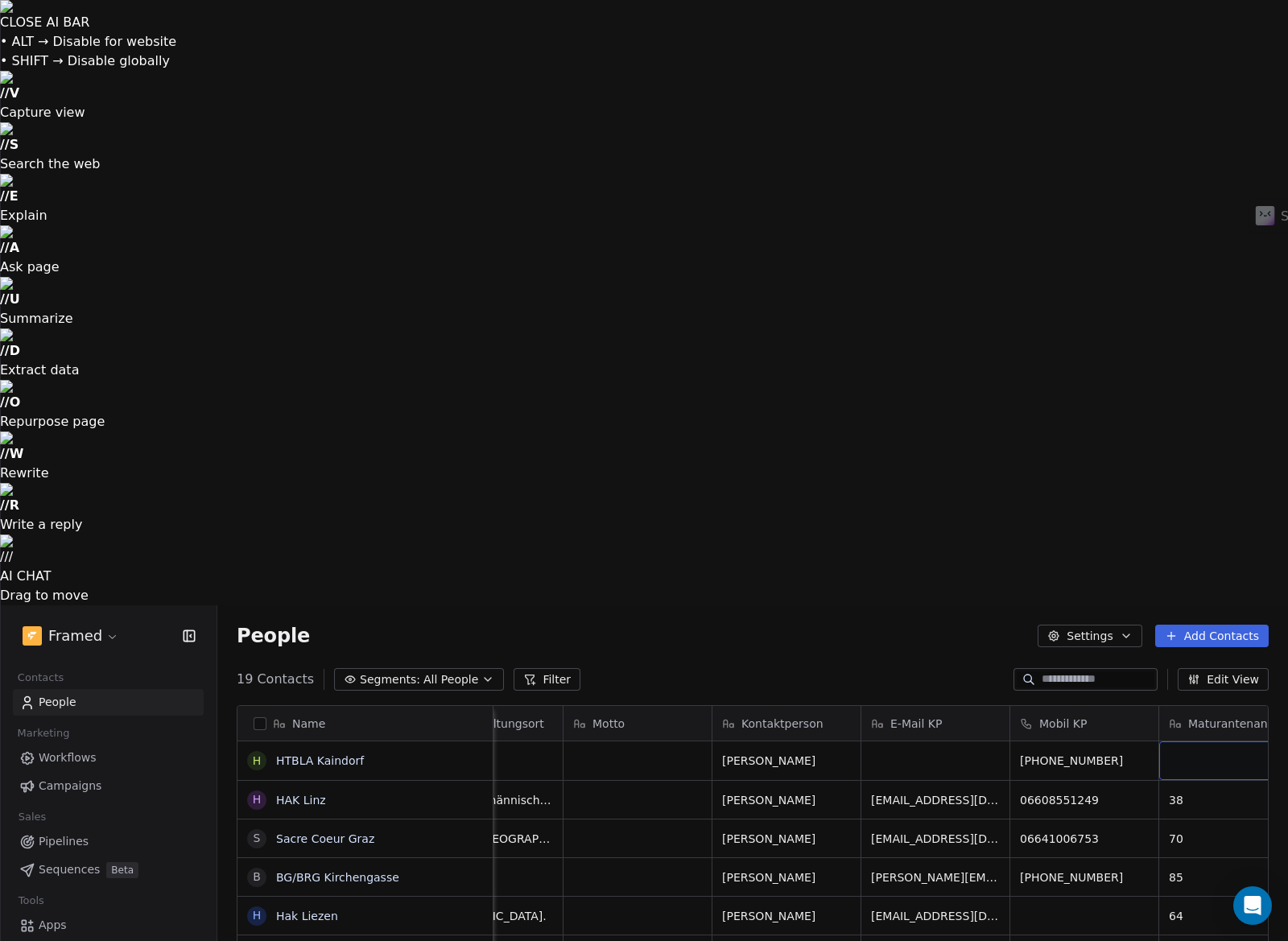
scroll to position [0, 417]
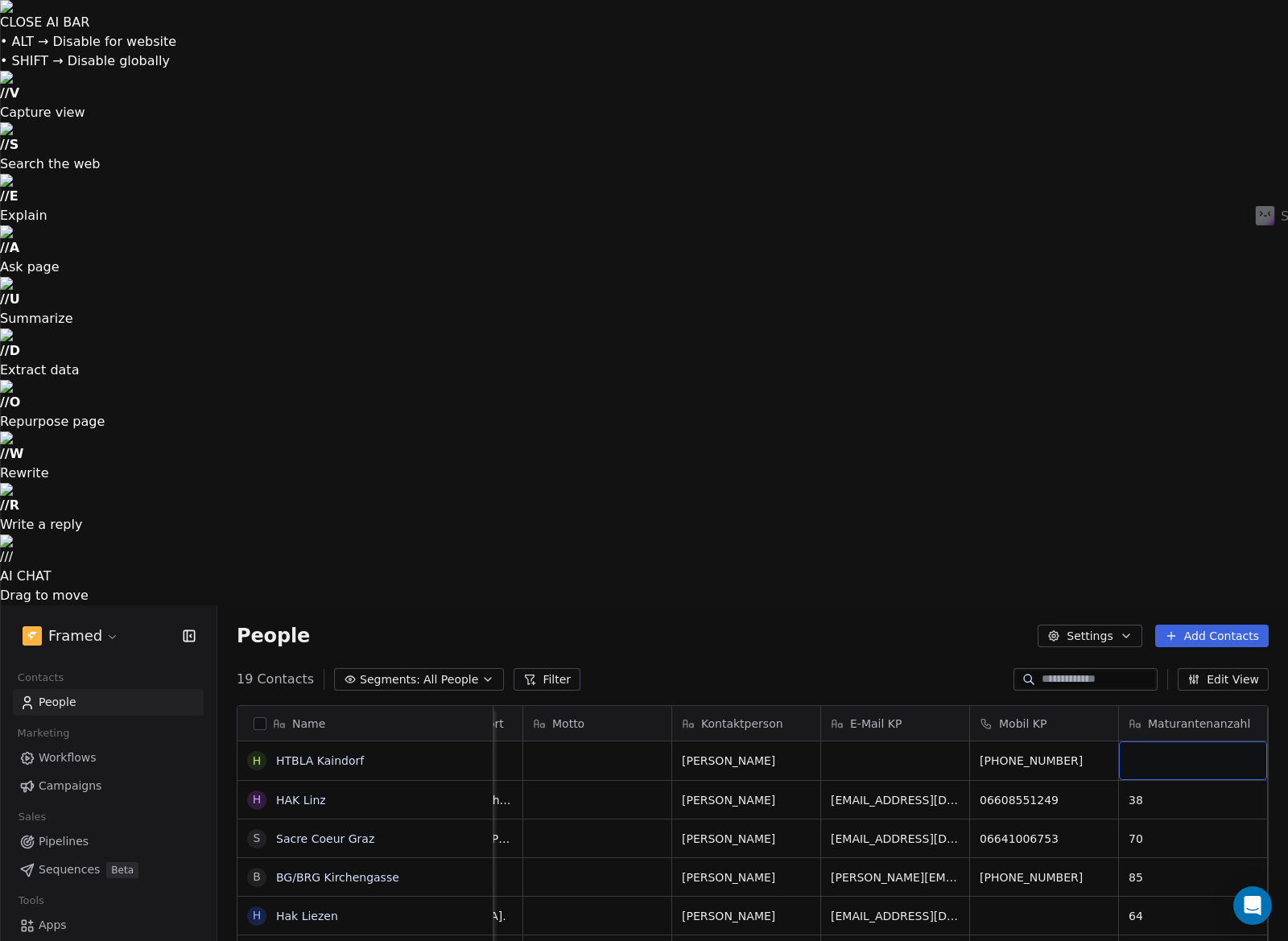
click at [1220, 742] on div "grid" at bounding box center [1192, 760] width 148 height 38
click at [1167, 742] on div "grid" at bounding box center [1192, 760] width 148 height 38
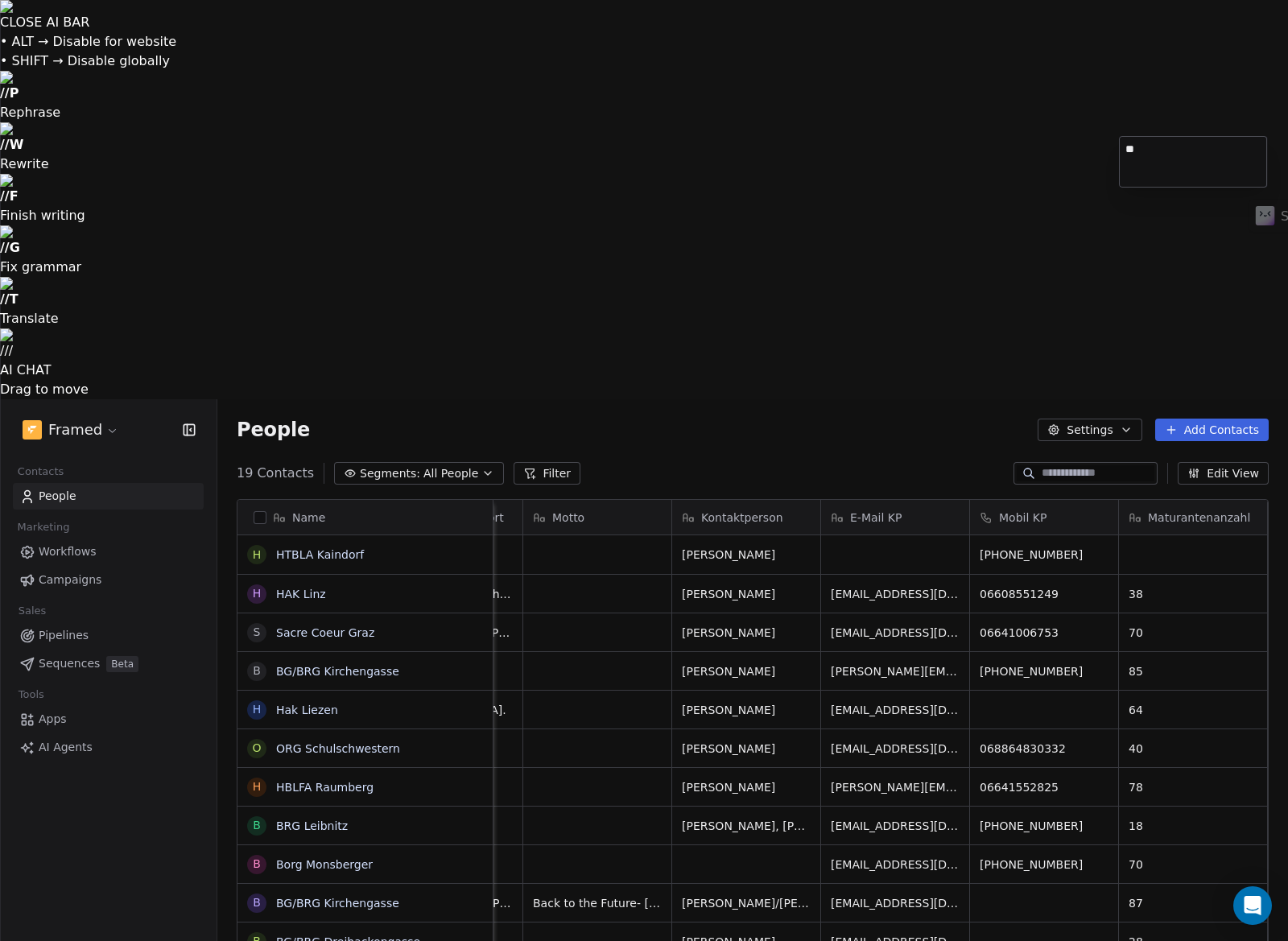
type textarea "**"
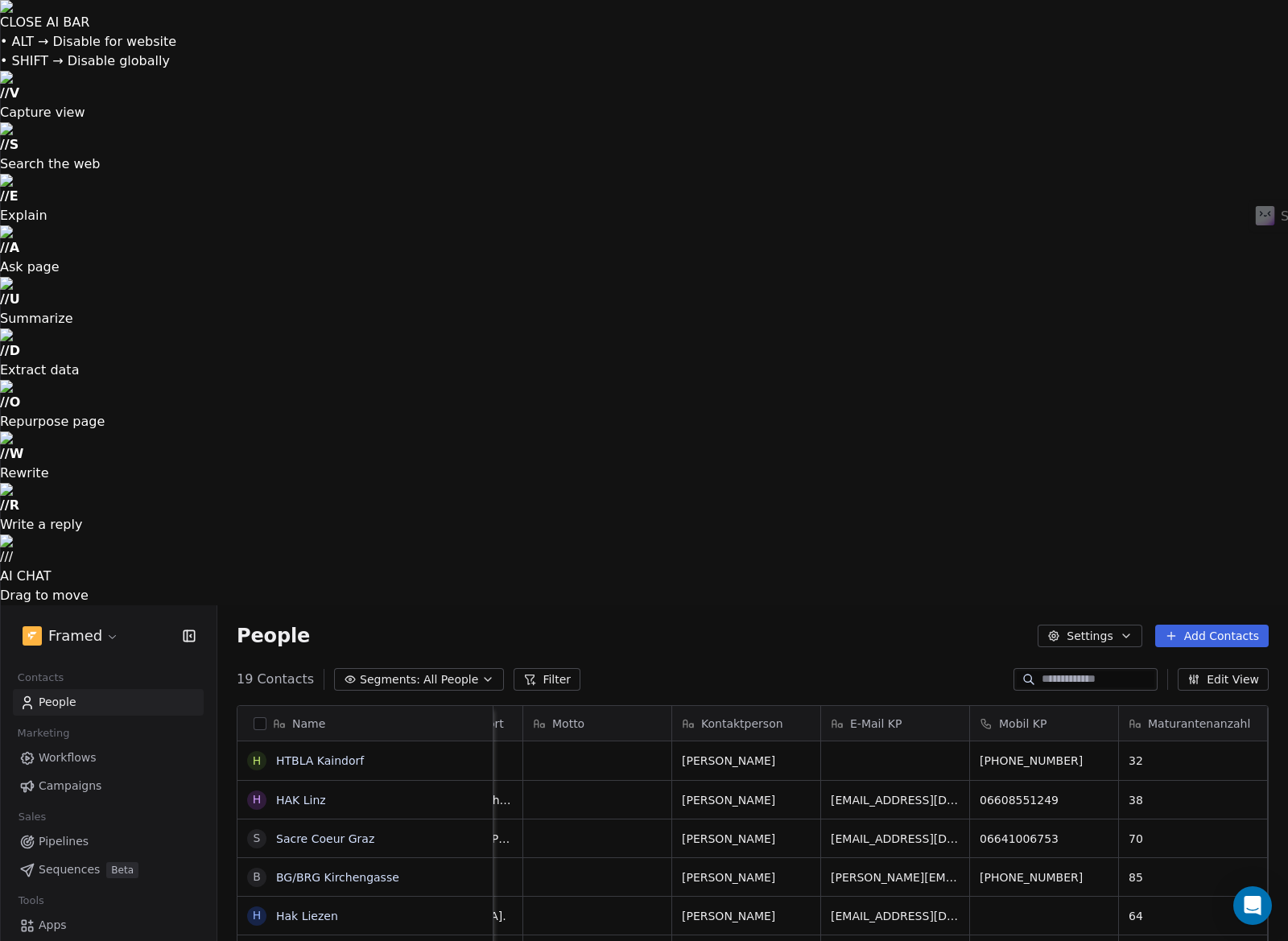
click at [699, 257] on html "CLOSE AI BAR • ALT → Disable for website • SHIFT → Disable globally // V Captur…" at bounding box center [644, 773] width 1288 height 1547
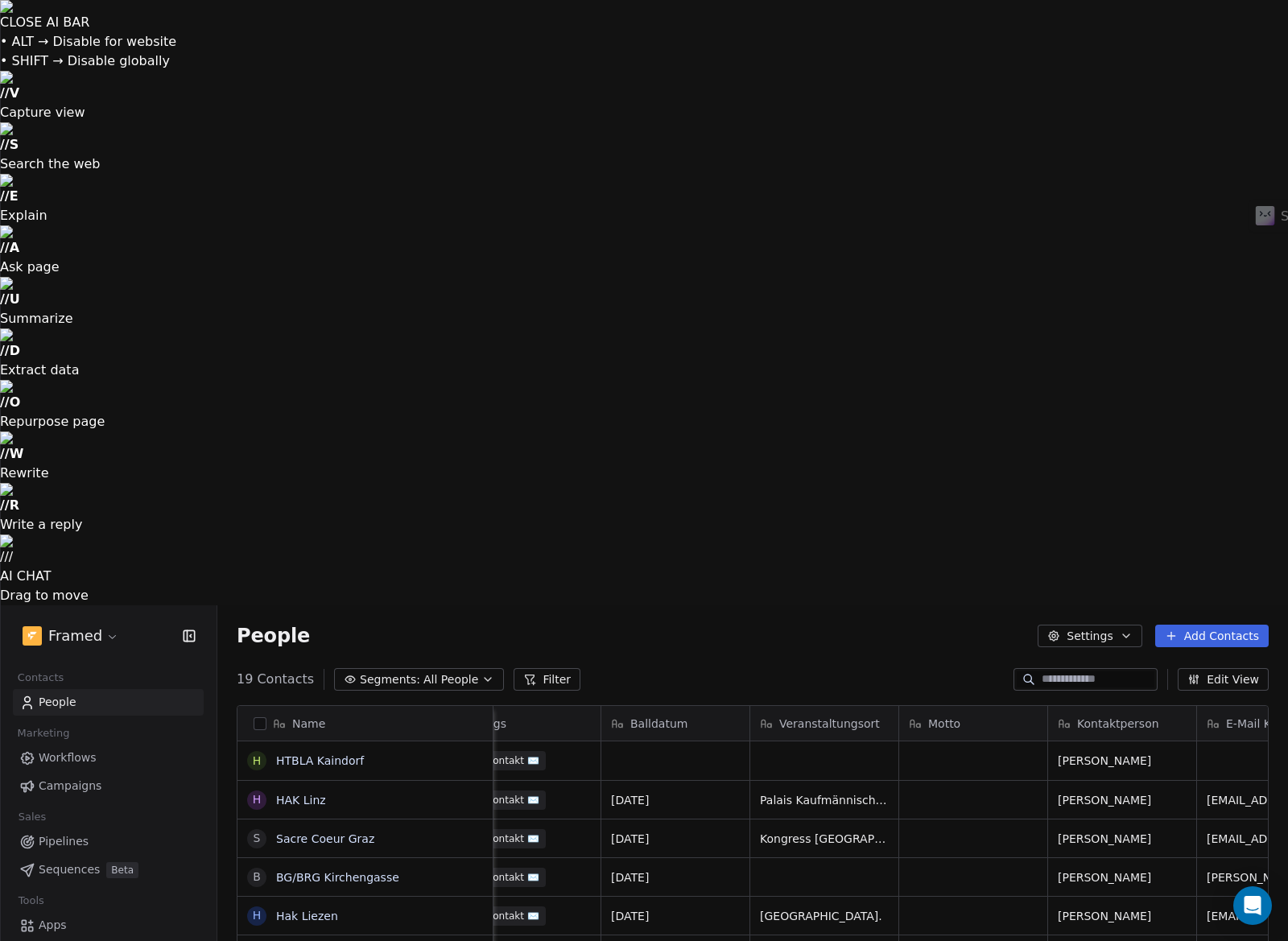
scroll to position [0, 0]
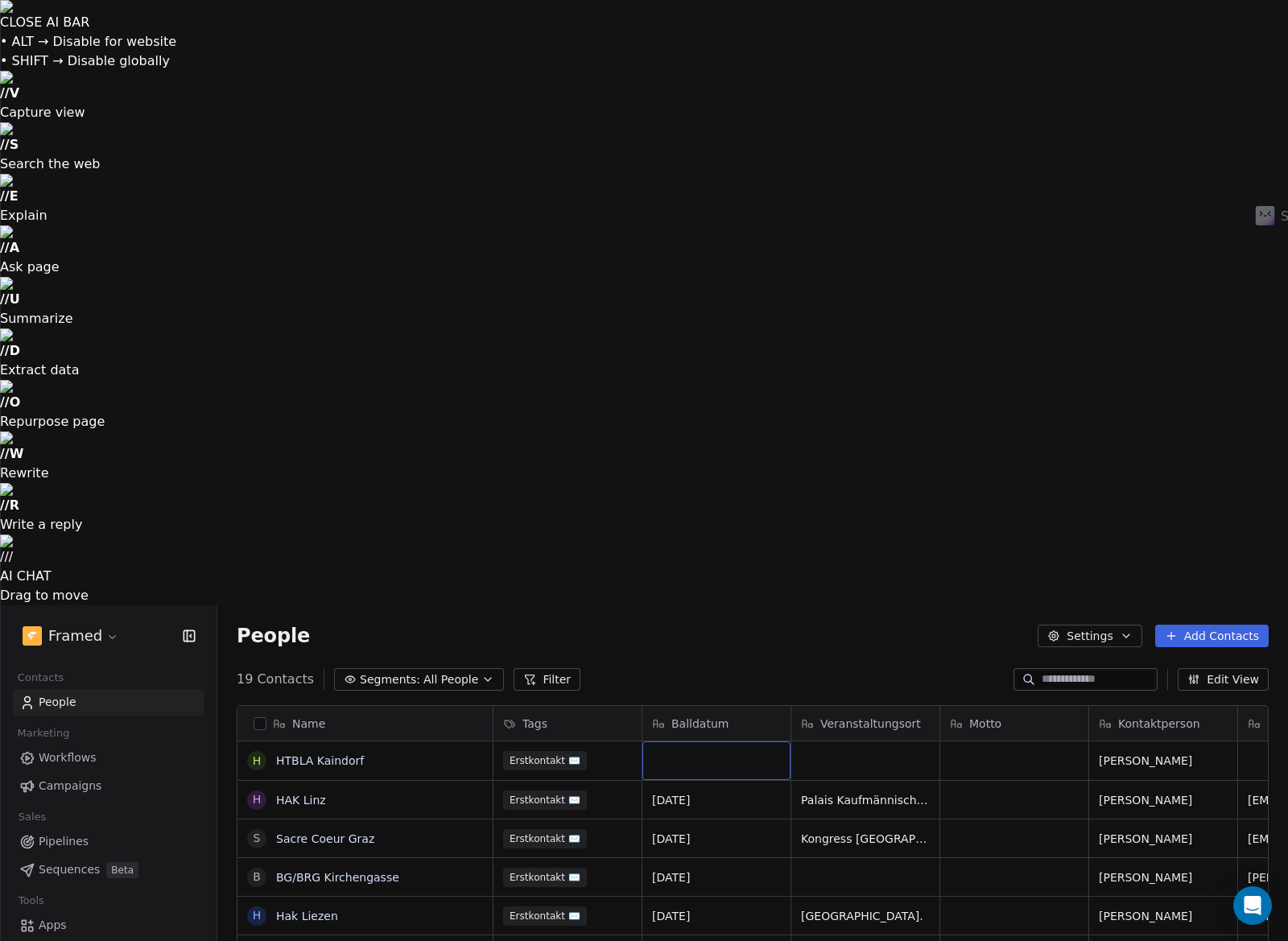
click at [729, 742] on div "grid" at bounding box center [716, 760] width 148 height 38
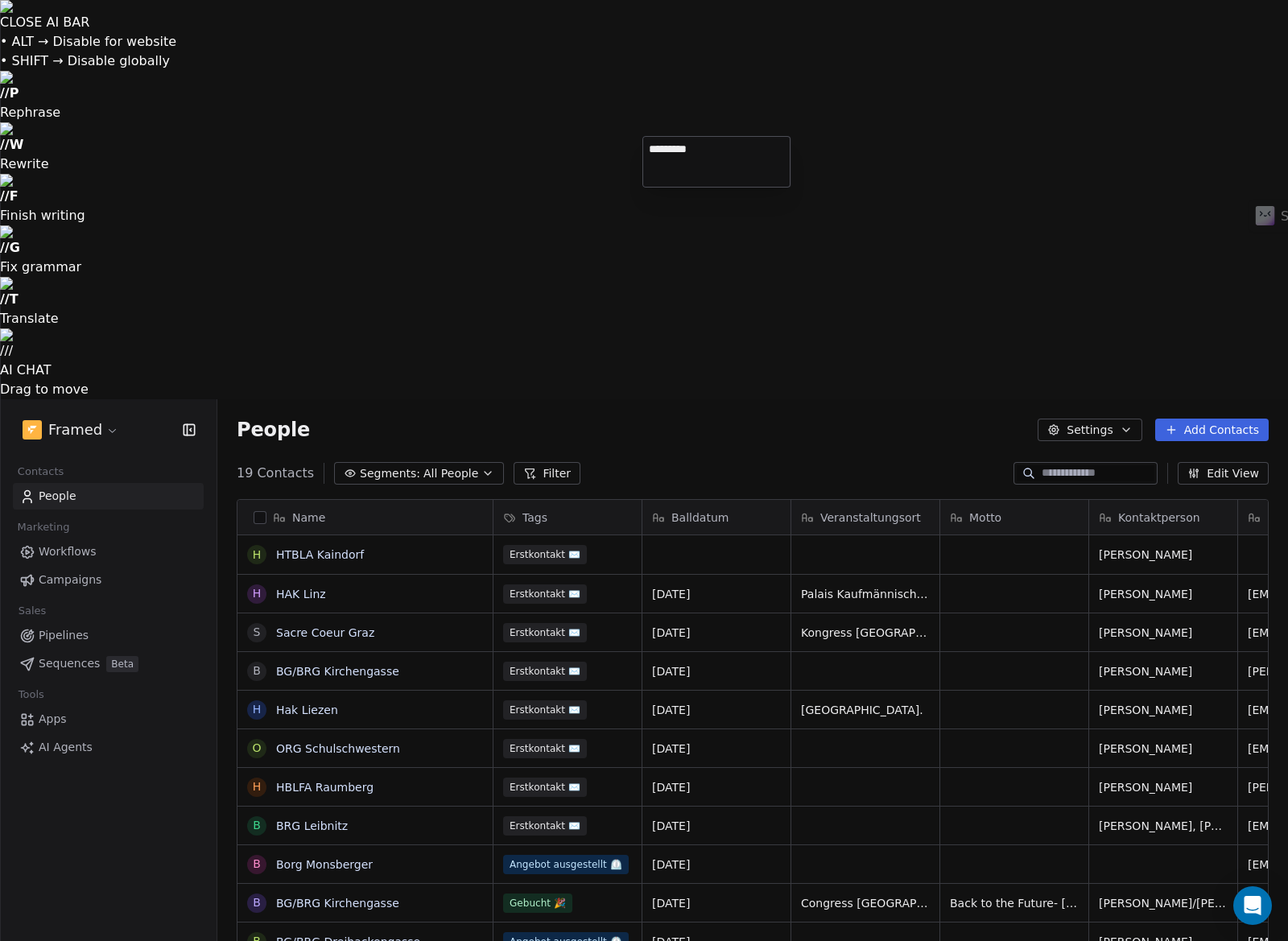
type textarea "**********"
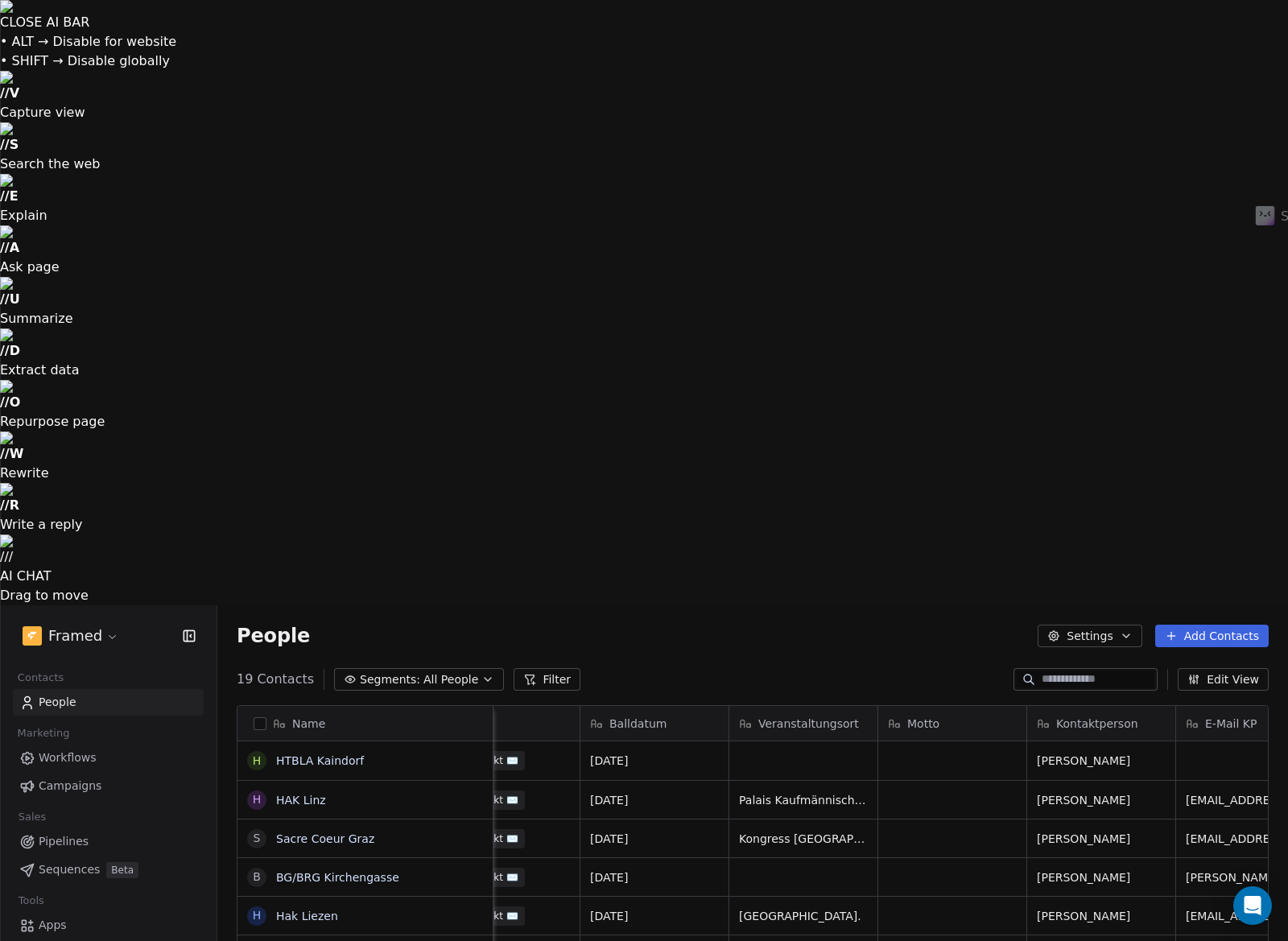
scroll to position [0, 93]
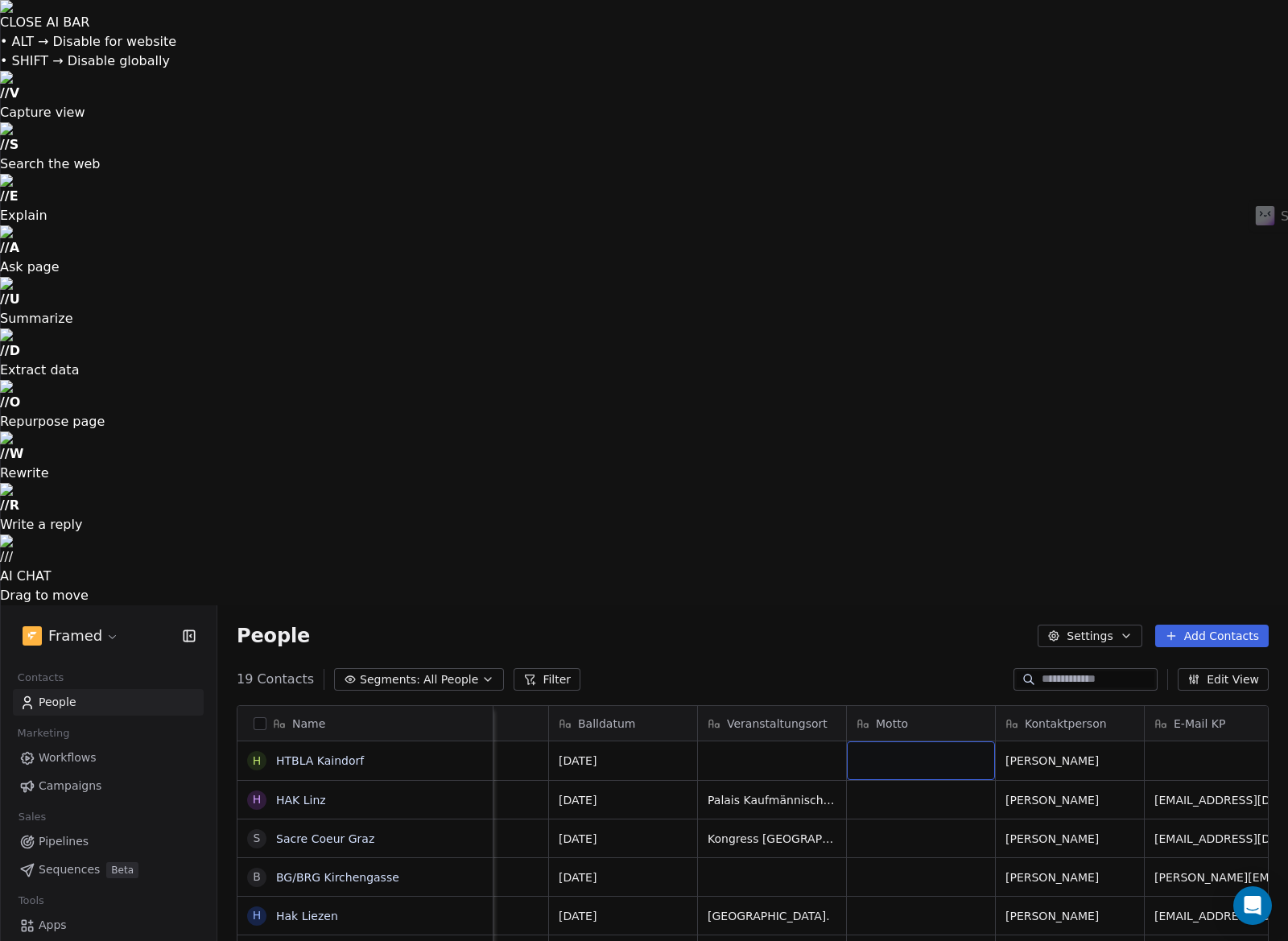
click at [925, 742] on div "grid" at bounding box center [920, 760] width 148 height 38
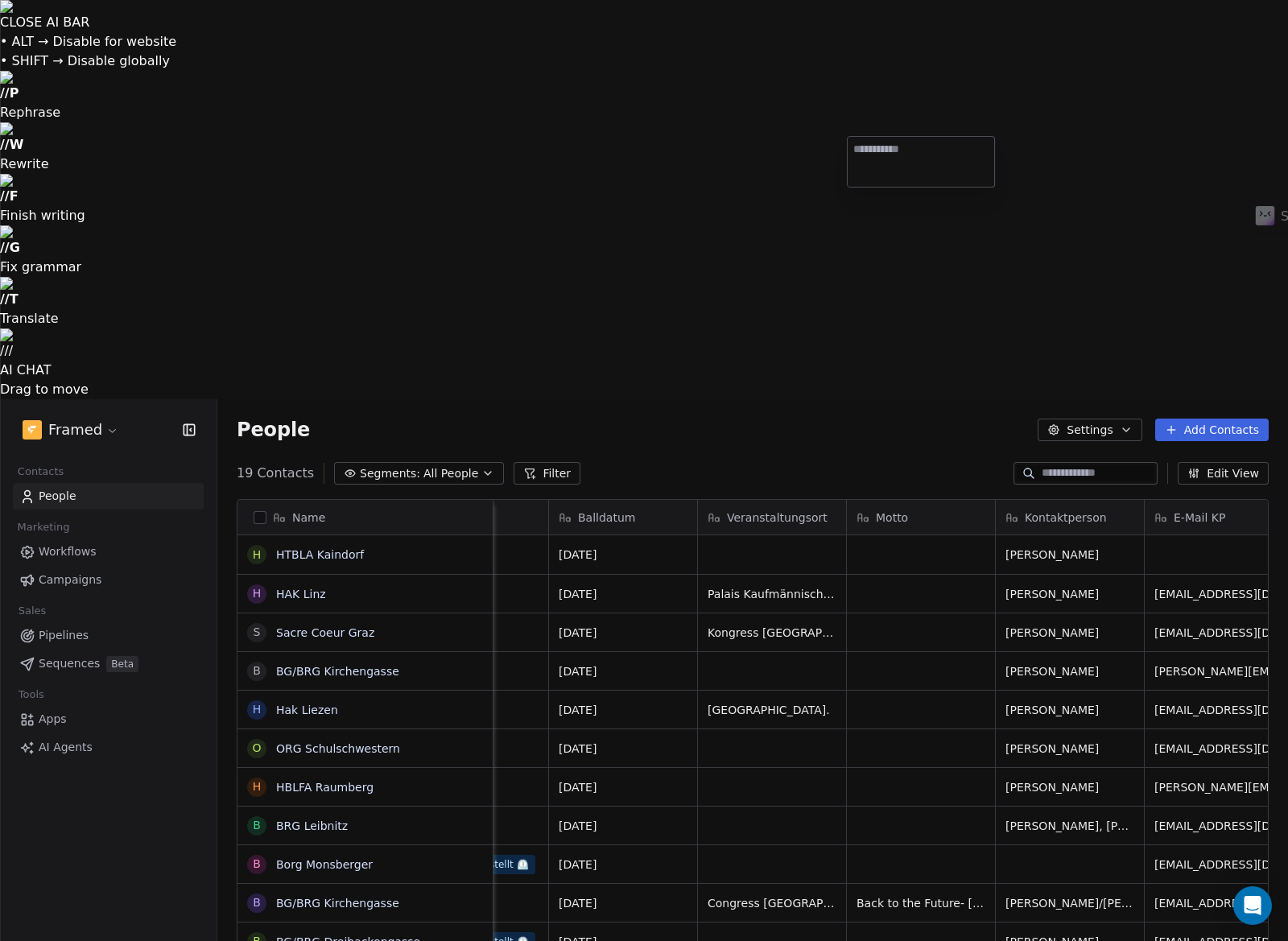
type textarea "**********"
click at [748, 157] on html "CLOSE AI BAR • ALT → Disable for website • SHIFT → Disable globally // P Rephra…" at bounding box center [644, 670] width 1288 height 1340
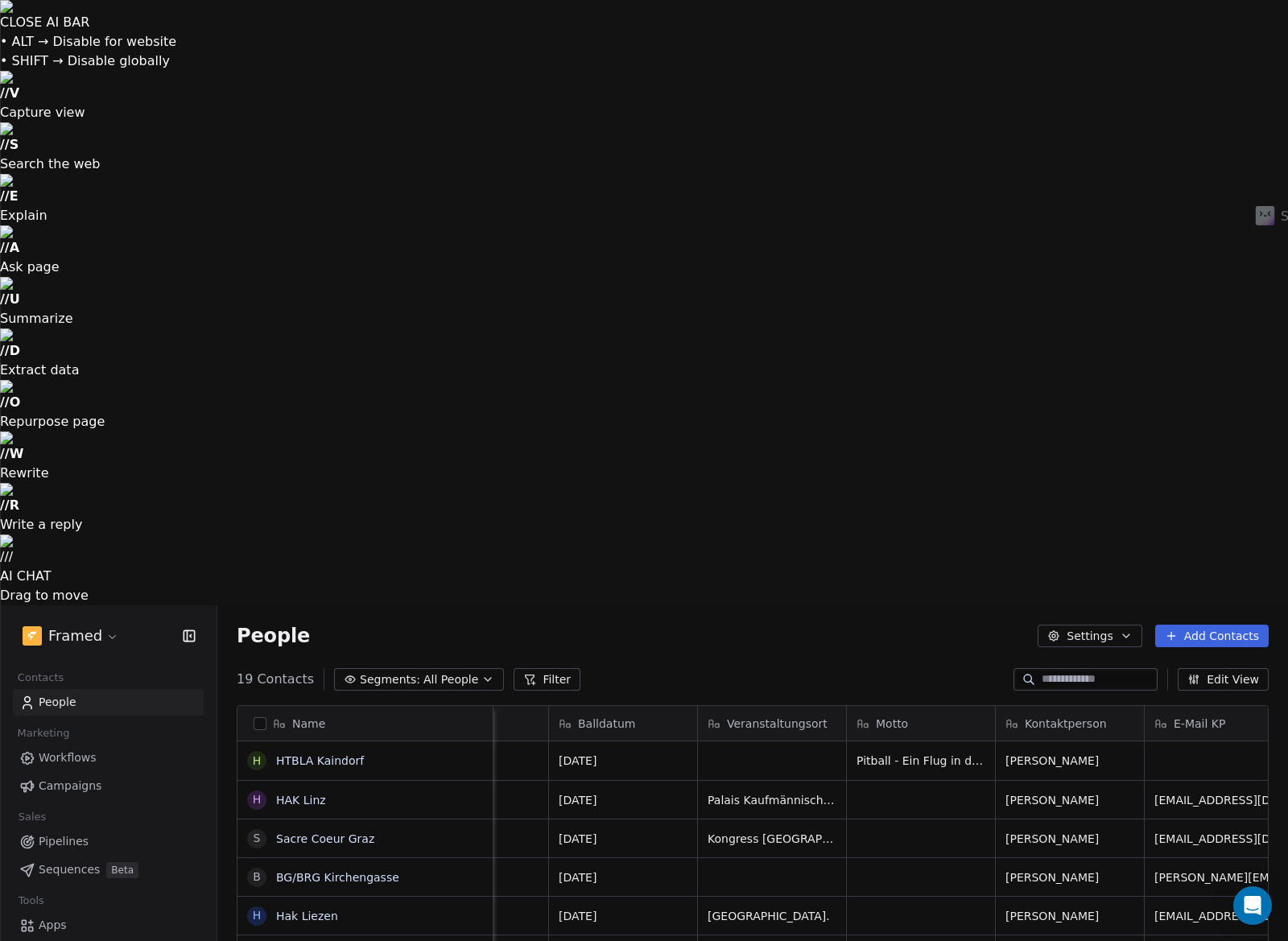
scroll to position [0, 0]
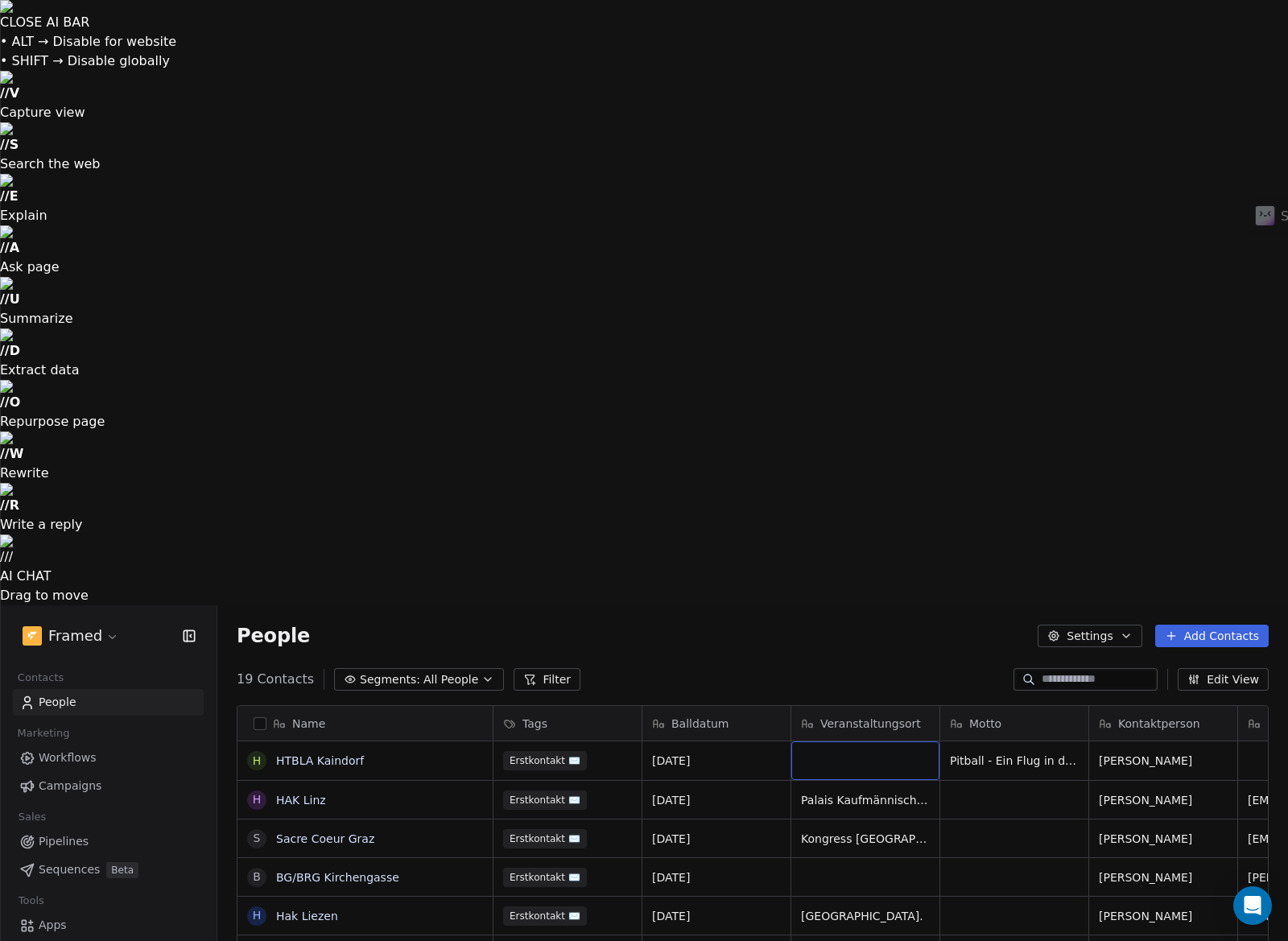
click at [854, 742] on div "grid" at bounding box center [865, 760] width 148 height 38
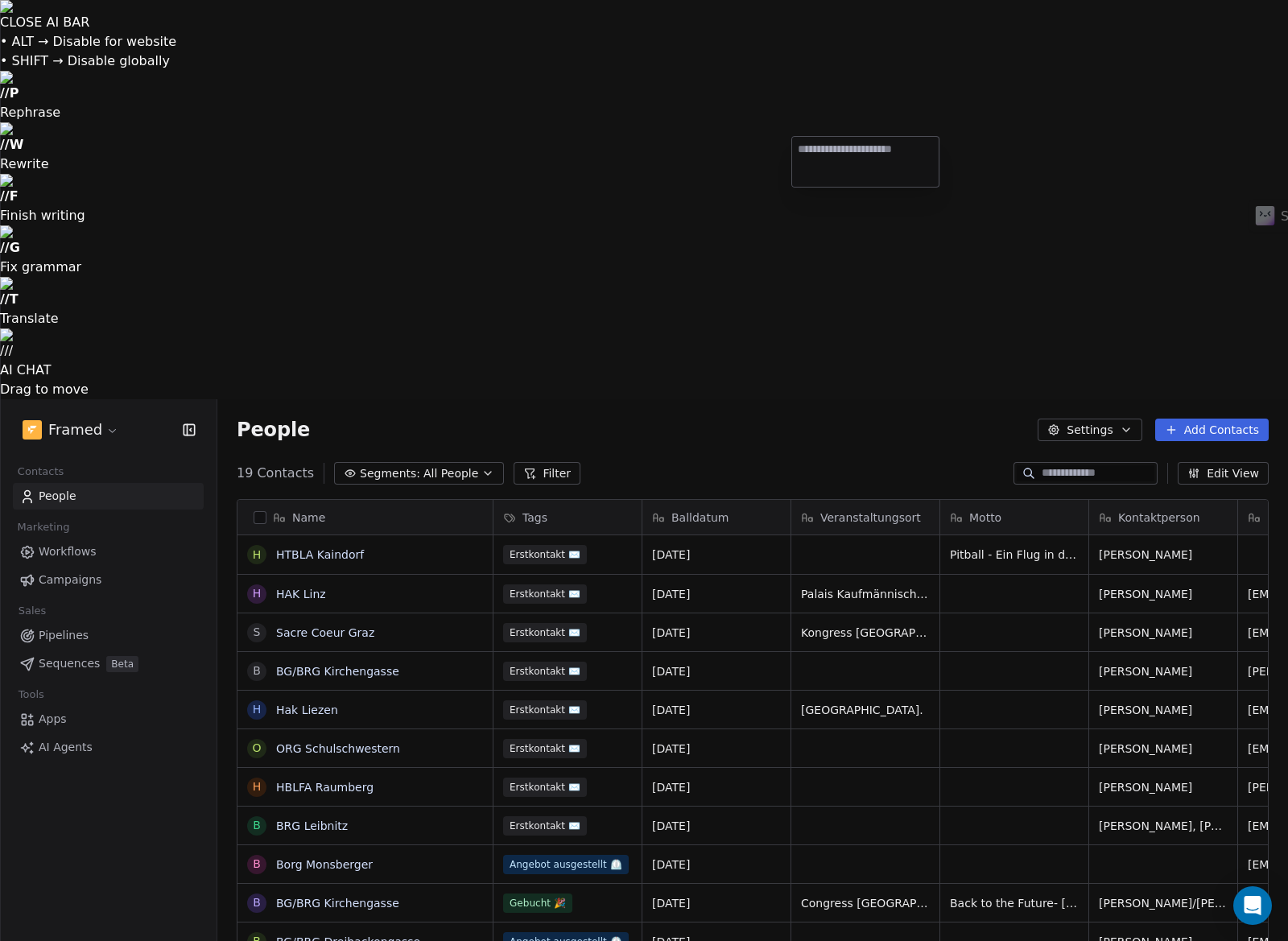
type textarea "**********"
click at [1091, 204] on html "CLOSE AI BAR • ALT → Disable for website • SHIFT → Disable globally // P Rephra…" at bounding box center [644, 670] width 1288 height 1340
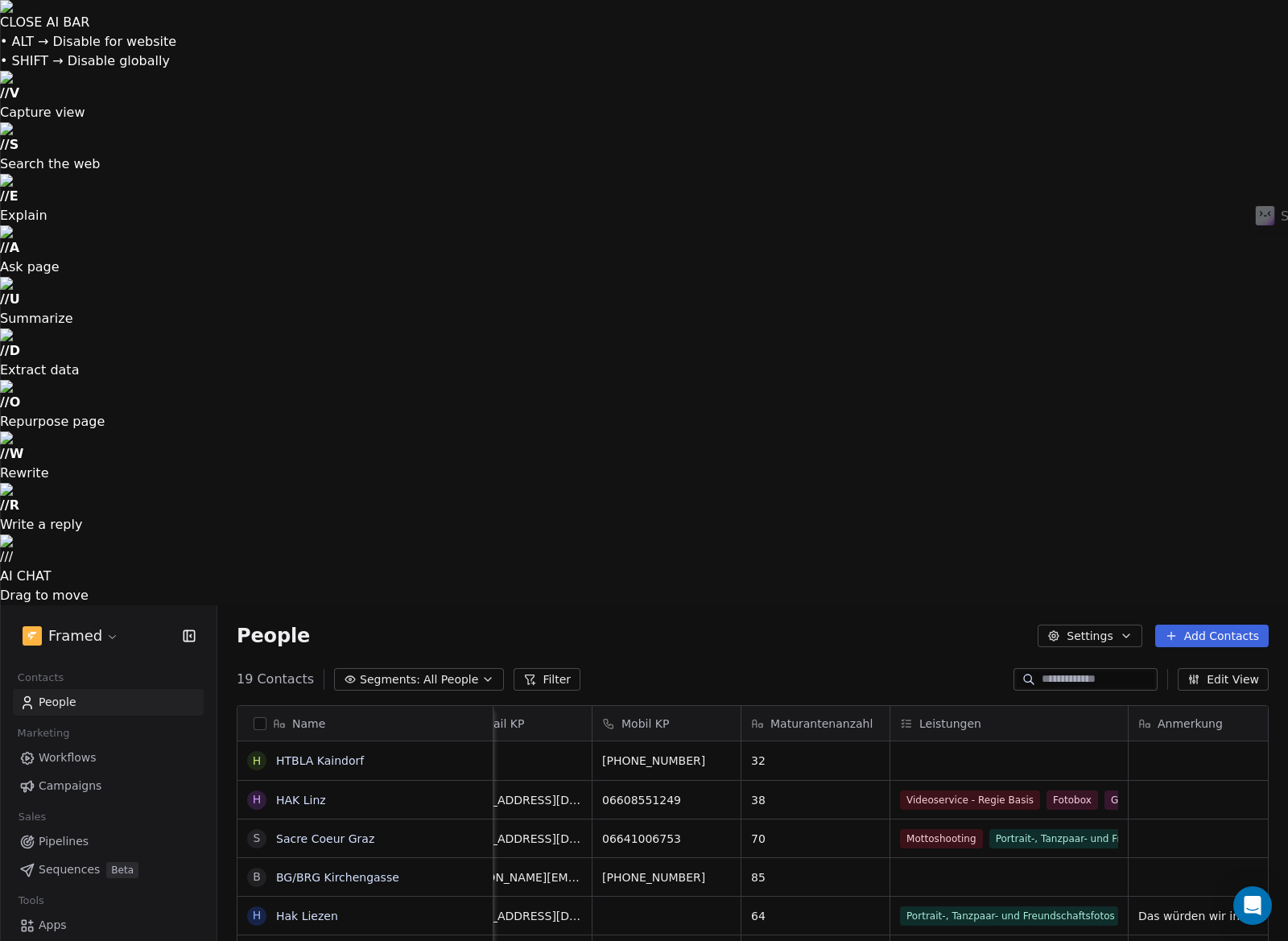
scroll to position [0, 828]
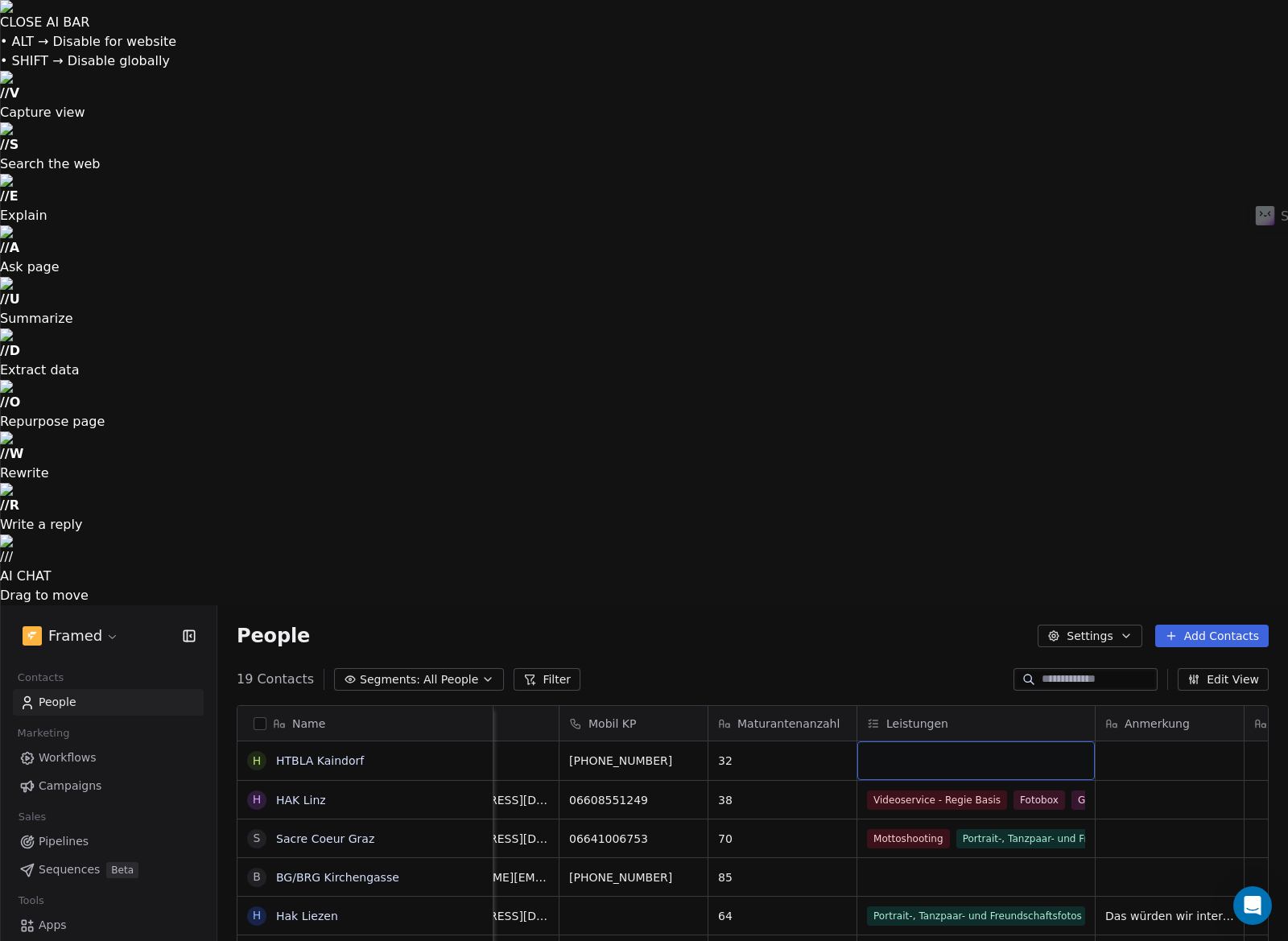
click at [1019, 742] on div "grid" at bounding box center [977, 760] width 238 height 38
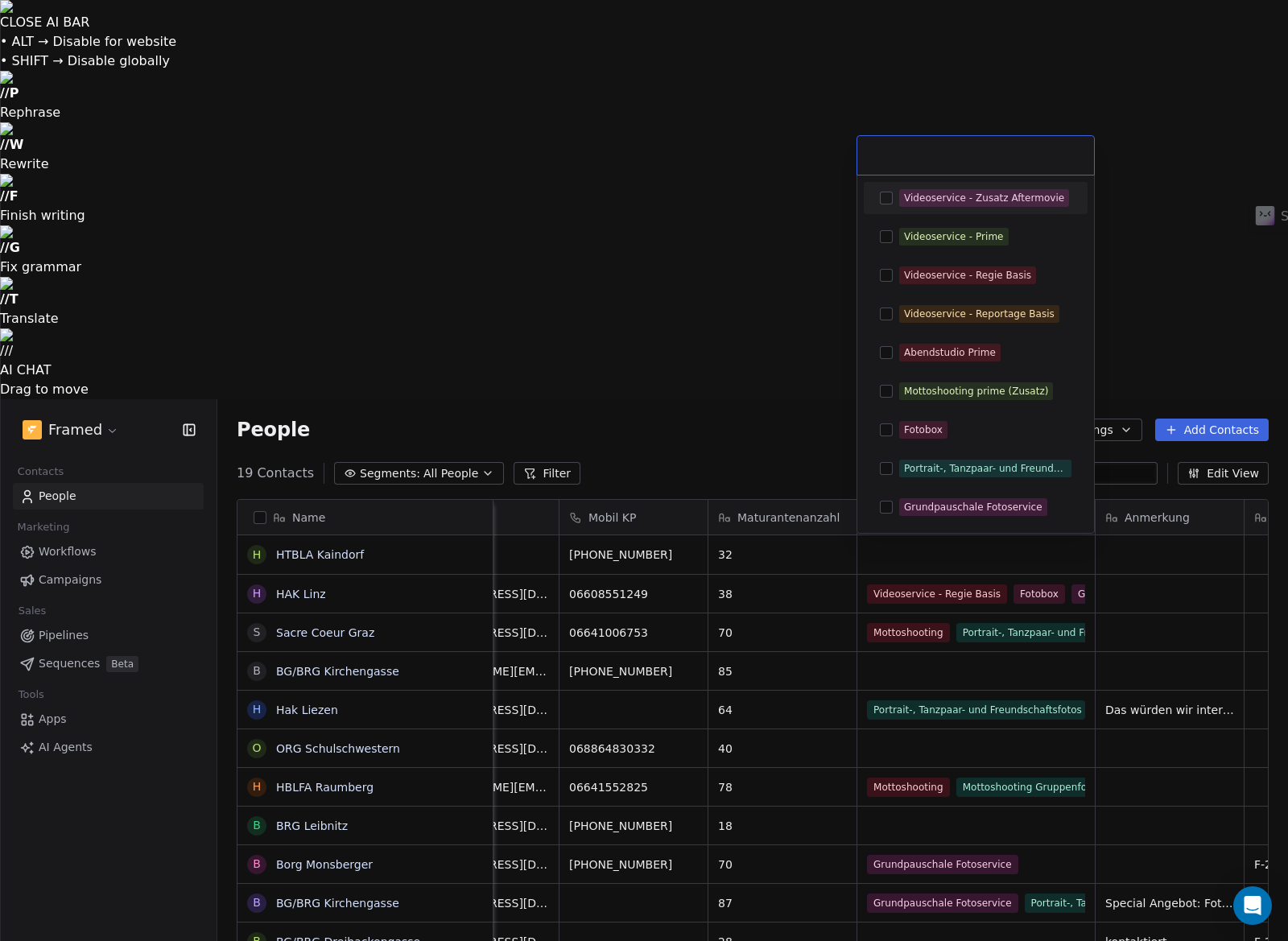
click at [1119, 158] on html "CLOSE AI BAR • ALT → Disable for website • SHIFT → Disable globally // P Rephra…" at bounding box center [644, 670] width 1288 height 1340
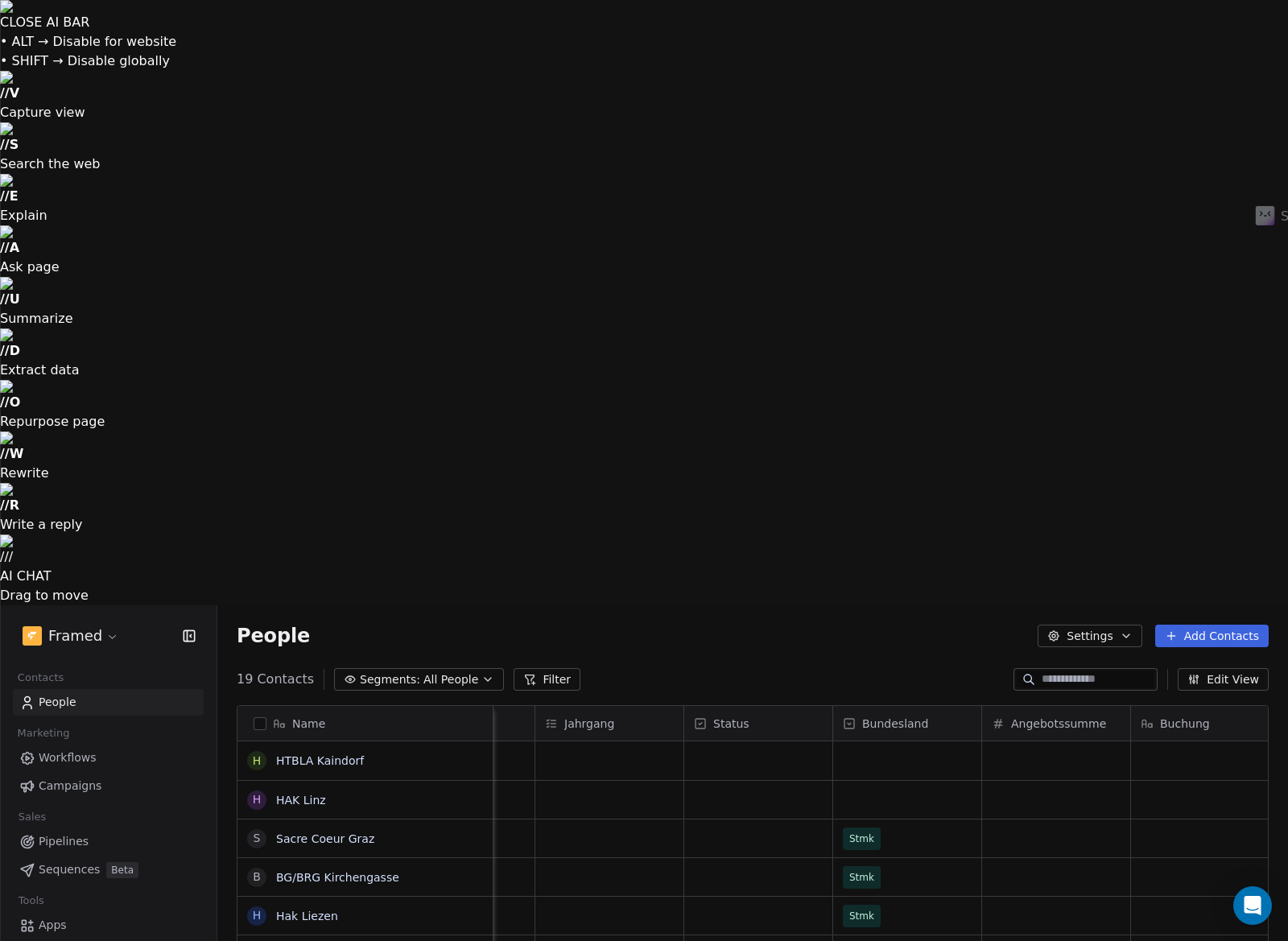
scroll to position [0, 2332]
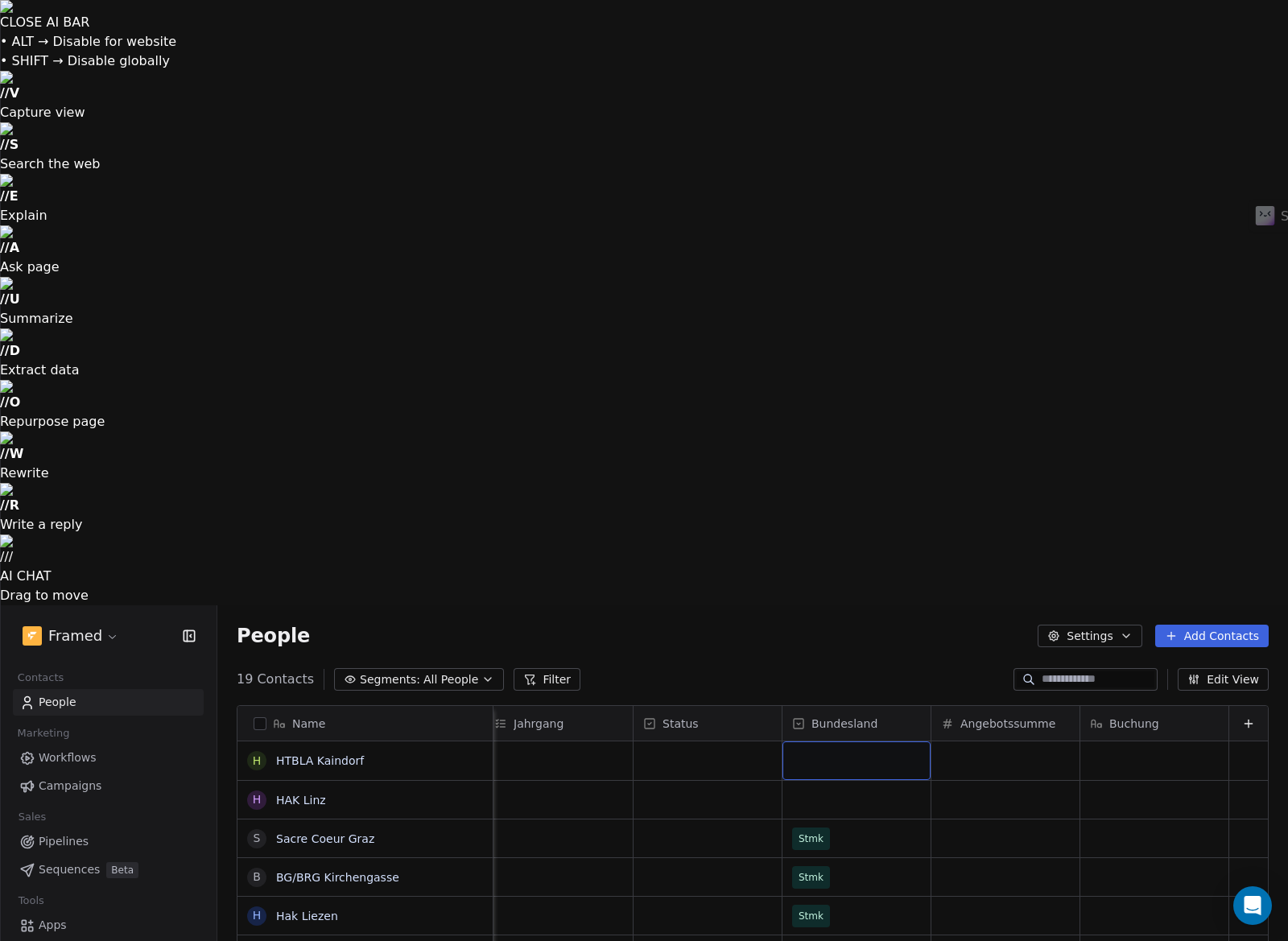
click at [866, 742] on div "grid" at bounding box center [856, 760] width 148 height 38
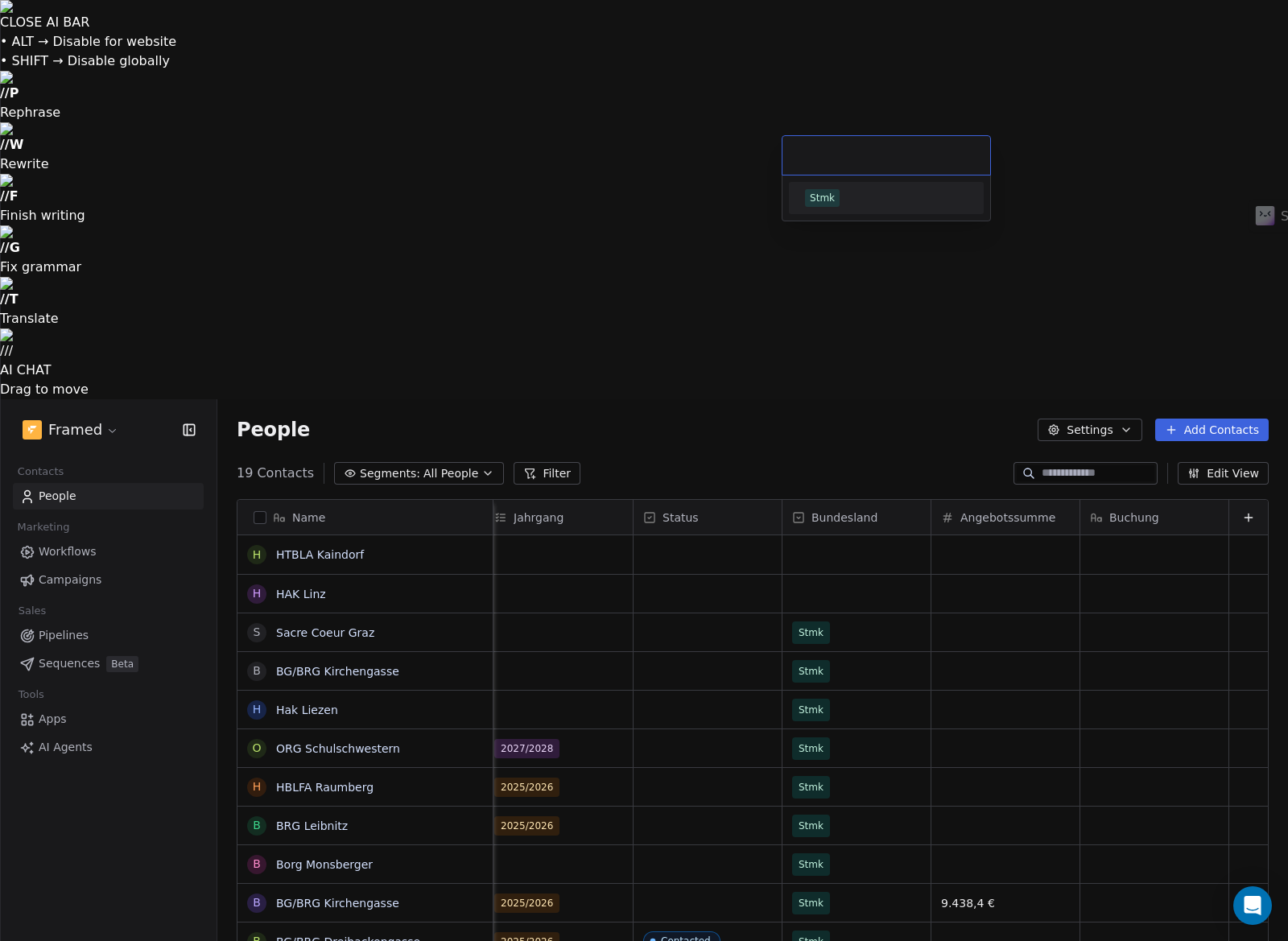
click at [835, 186] on div "Stmk" at bounding box center [886, 198] width 182 height 26
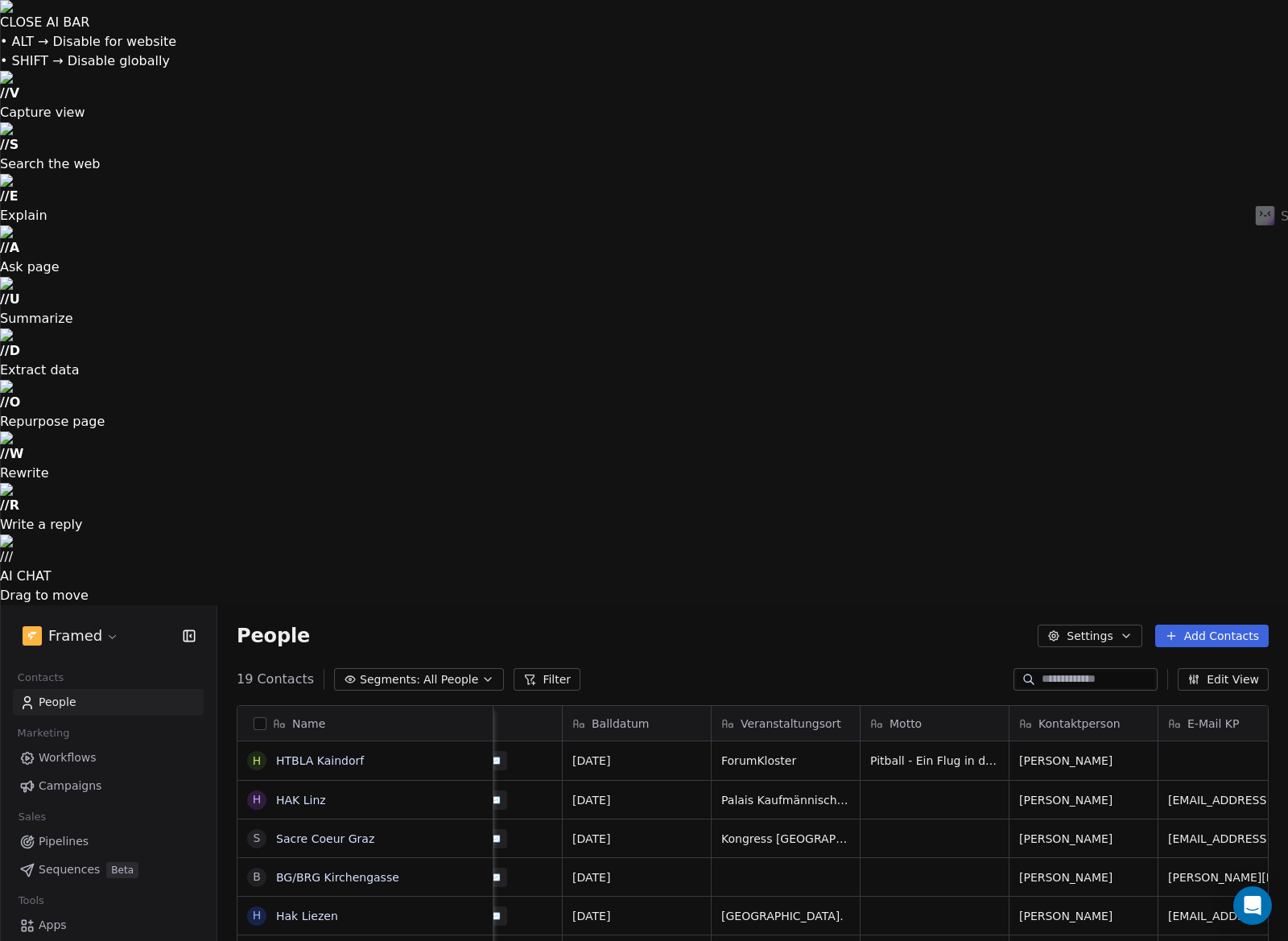
scroll to position [0, 0]
